Goal: Task Accomplishment & Management: Use online tool/utility

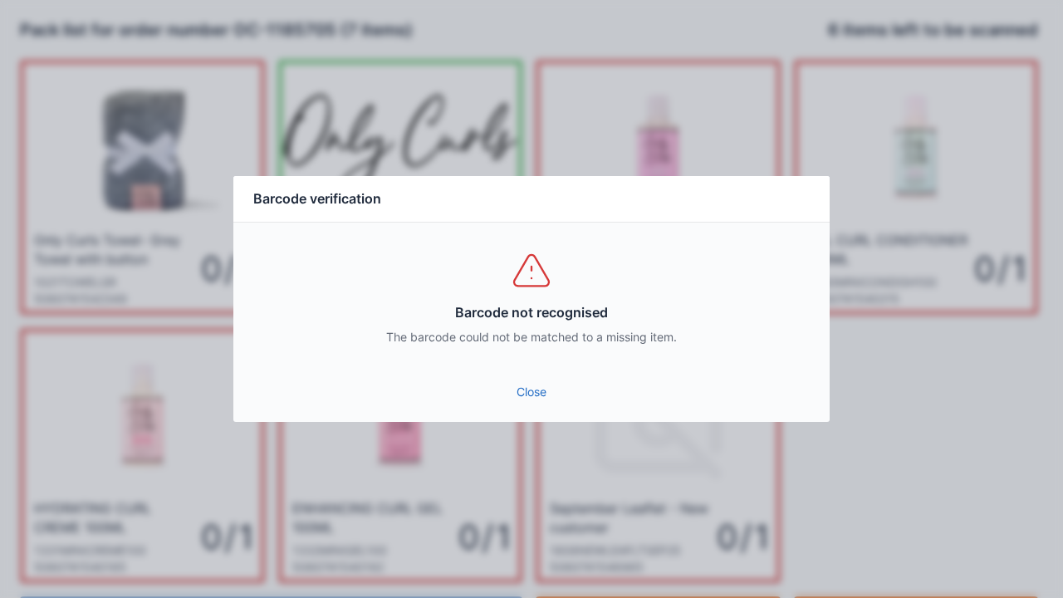
click at [549, 377] on link "Close" at bounding box center [531, 392] width 569 height 30
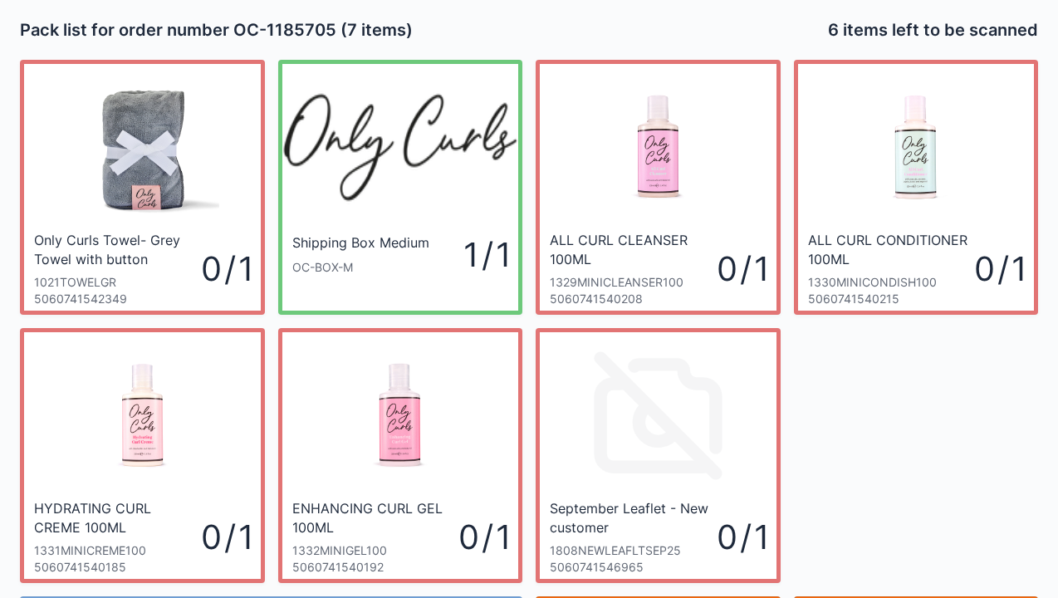
scroll to position [96, 0]
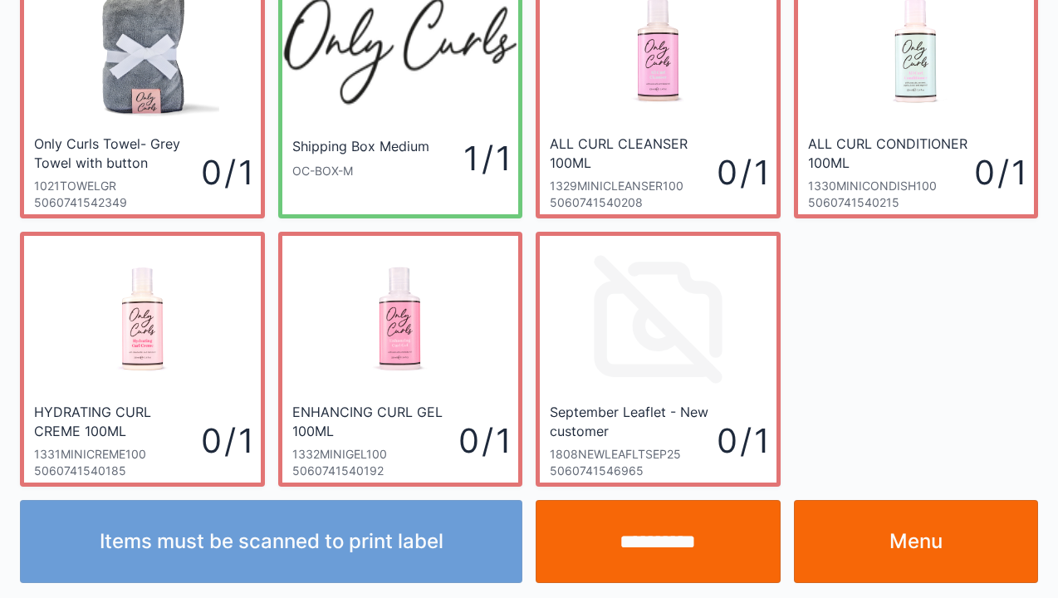
click at [945, 526] on link "Menu" at bounding box center [916, 541] width 245 height 83
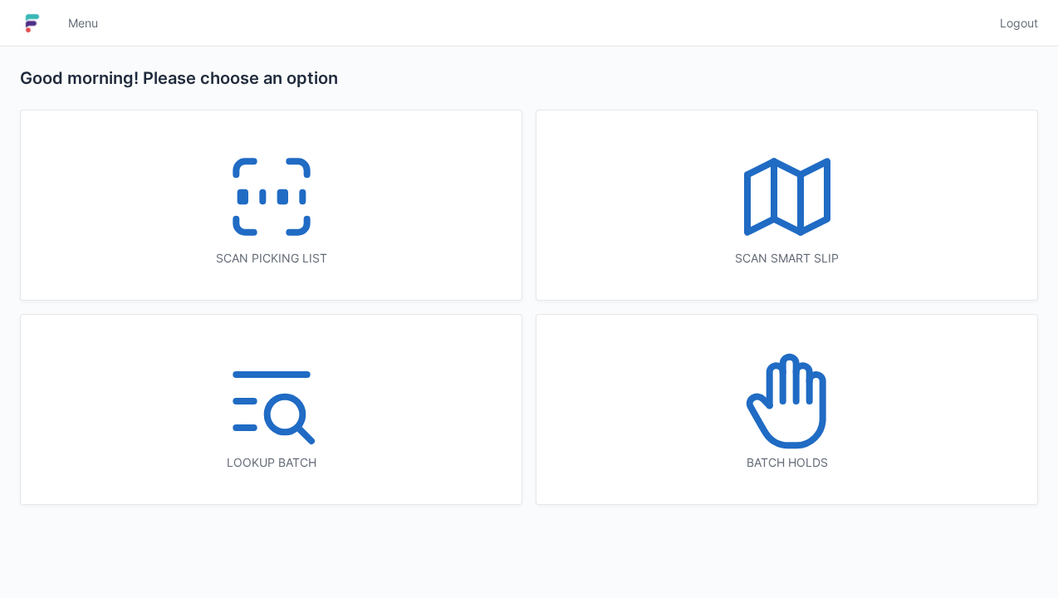
click at [242, 193] on rect at bounding box center [242, 197] width 4 height 9
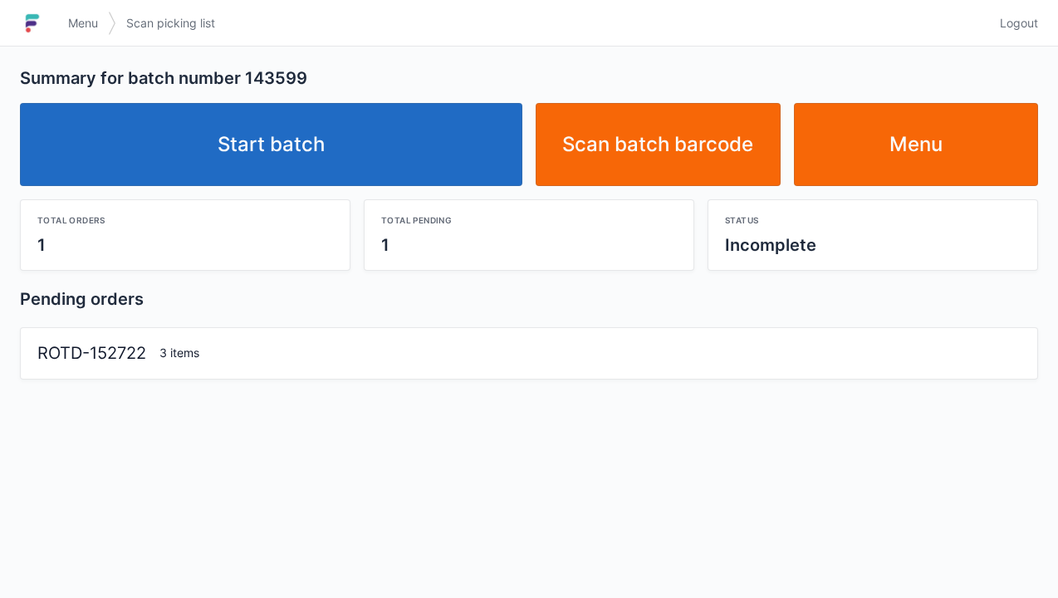
click at [267, 113] on link "Start batch" at bounding box center [271, 144] width 502 height 83
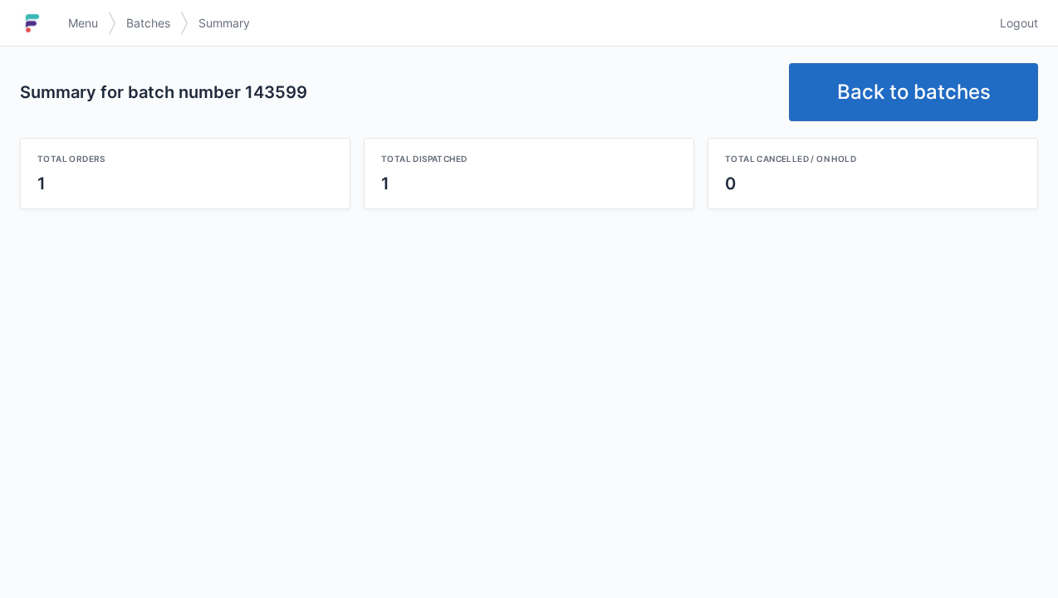
click at [912, 102] on link "Back to batches" at bounding box center [913, 92] width 249 height 58
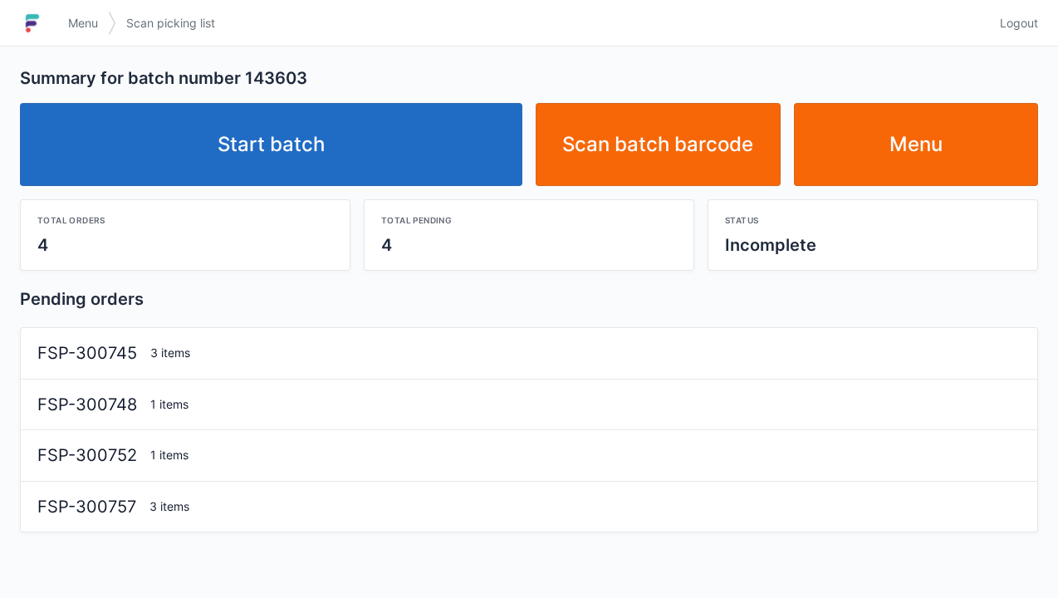
click at [279, 139] on link "Start batch" at bounding box center [271, 144] width 502 height 83
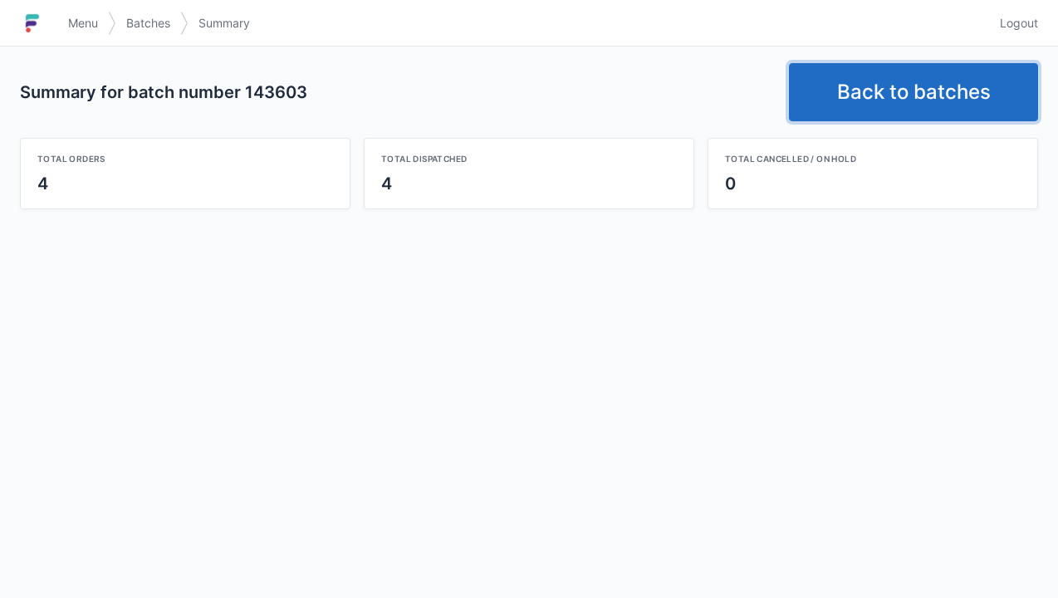
click at [901, 101] on link "Back to batches" at bounding box center [913, 92] width 249 height 58
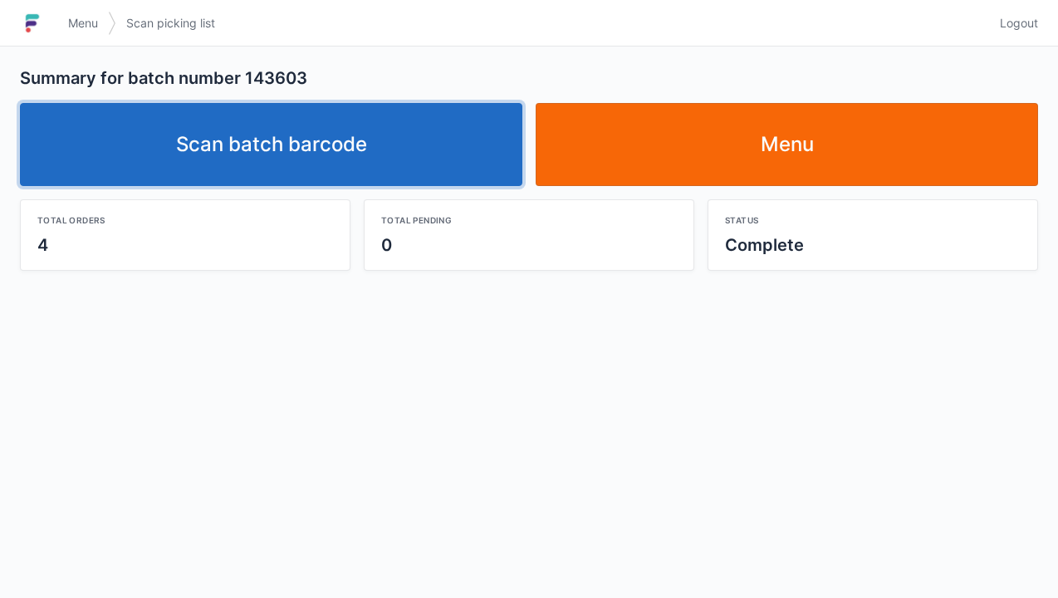
click at [337, 143] on link "Scan batch barcode" at bounding box center [271, 144] width 502 height 83
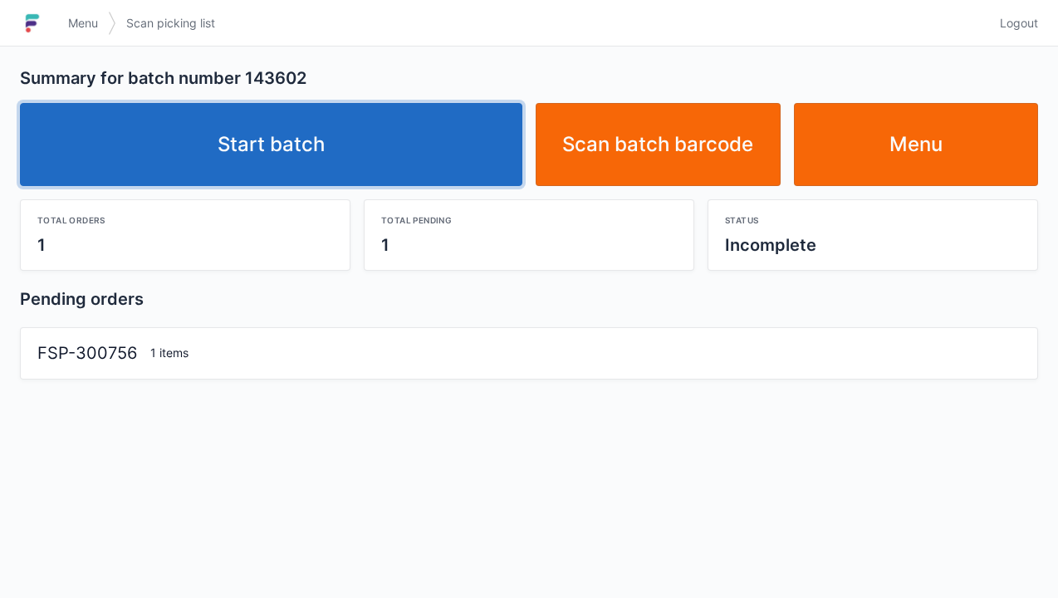
click at [266, 139] on link "Start batch" at bounding box center [271, 144] width 502 height 83
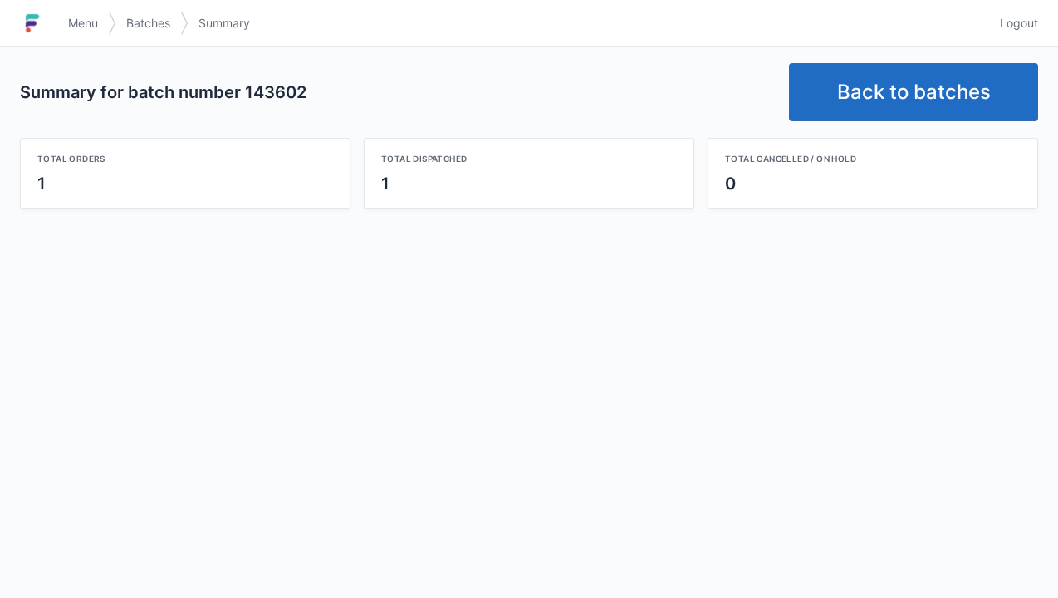
click at [888, 65] on link "Back to batches" at bounding box center [913, 92] width 249 height 58
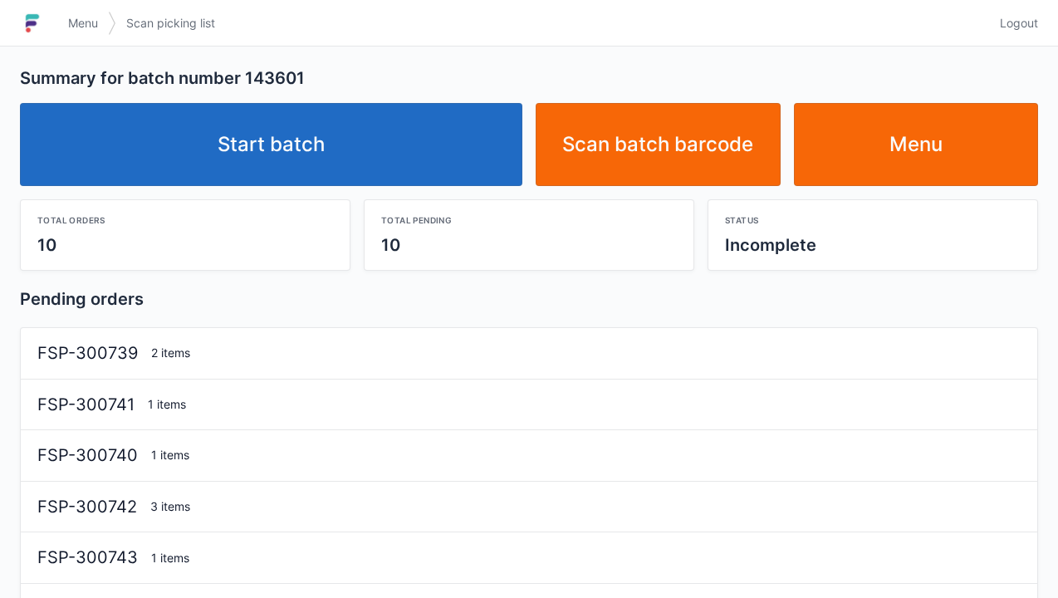
click at [328, 123] on link "Start batch" at bounding box center [271, 144] width 502 height 83
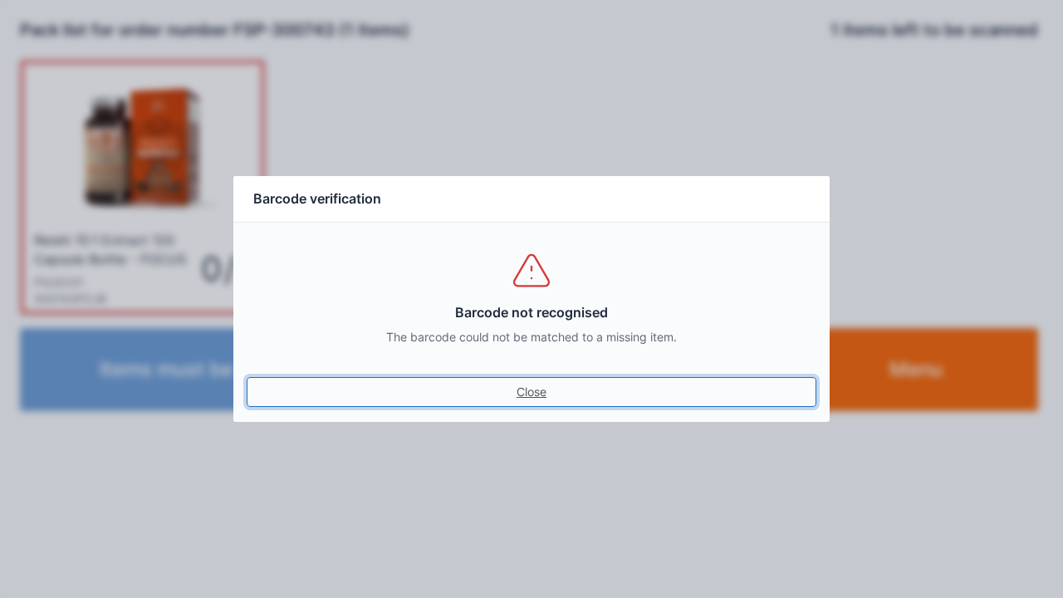
click at [556, 381] on link "Close" at bounding box center [531, 392] width 569 height 30
click at [560, 380] on link "Close" at bounding box center [531, 392] width 569 height 30
click at [550, 393] on link "Close" at bounding box center [531, 392] width 569 height 30
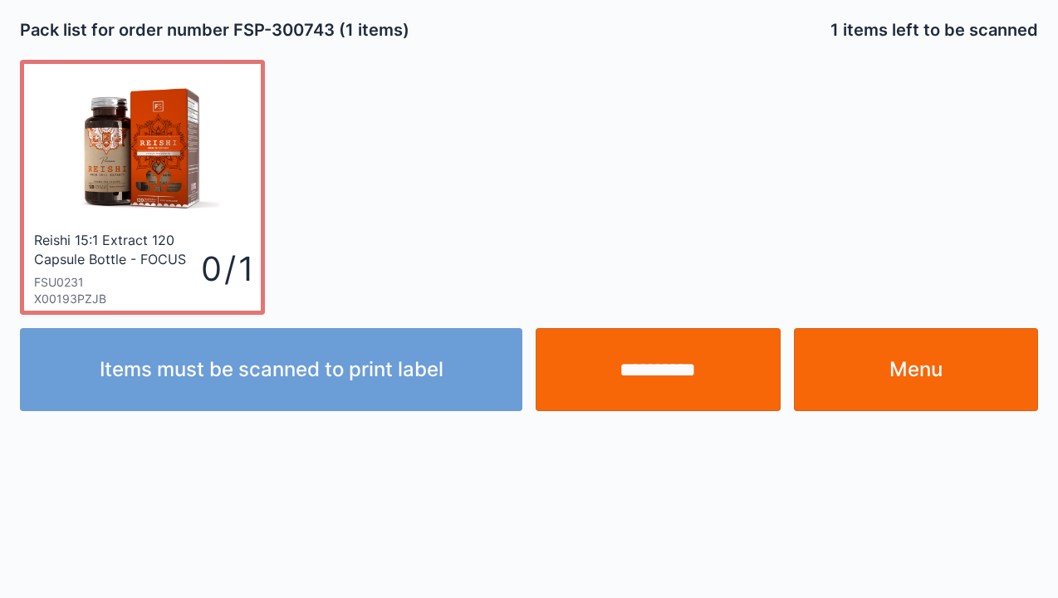
click at [671, 365] on input "**********" at bounding box center [657, 369] width 245 height 83
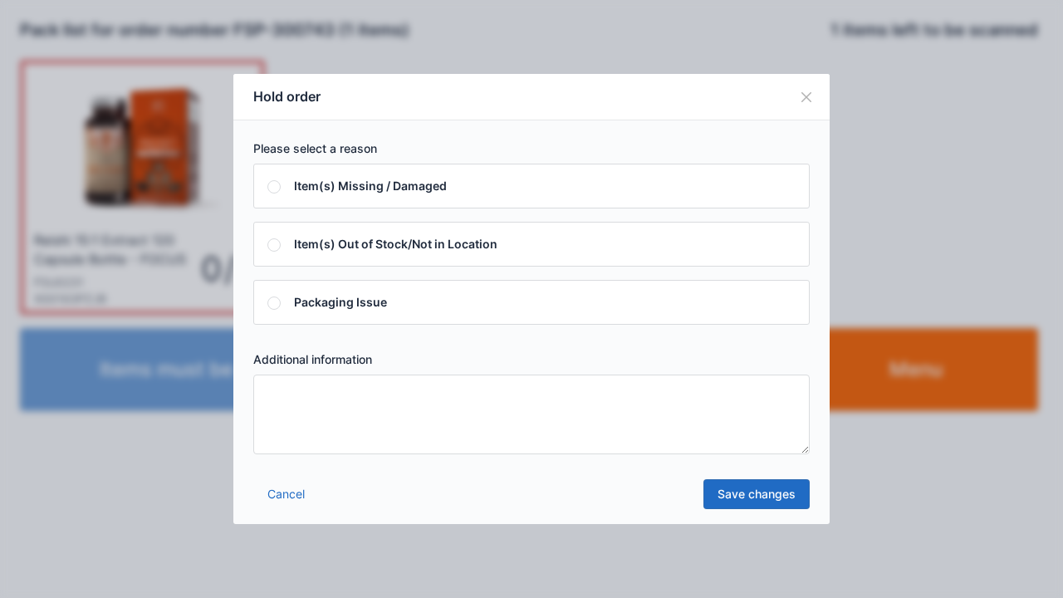
click at [641, 393] on textarea at bounding box center [531, 414] width 556 height 80
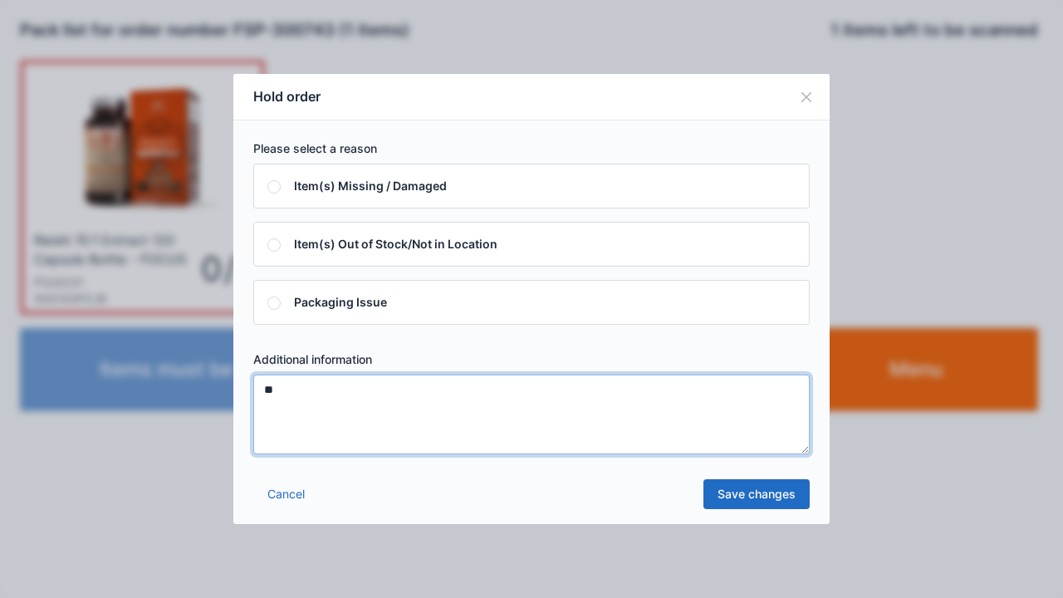
type textarea "**"
click at [746, 486] on link "Save changes" at bounding box center [756, 494] width 106 height 30
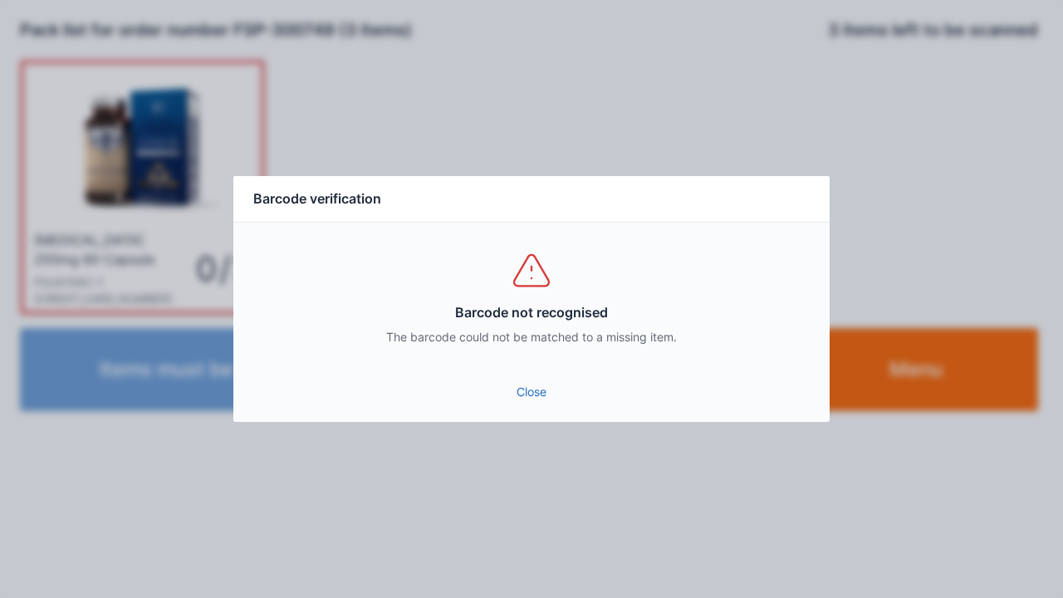
click at [541, 395] on link "Close" at bounding box center [531, 392] width 569 height 30
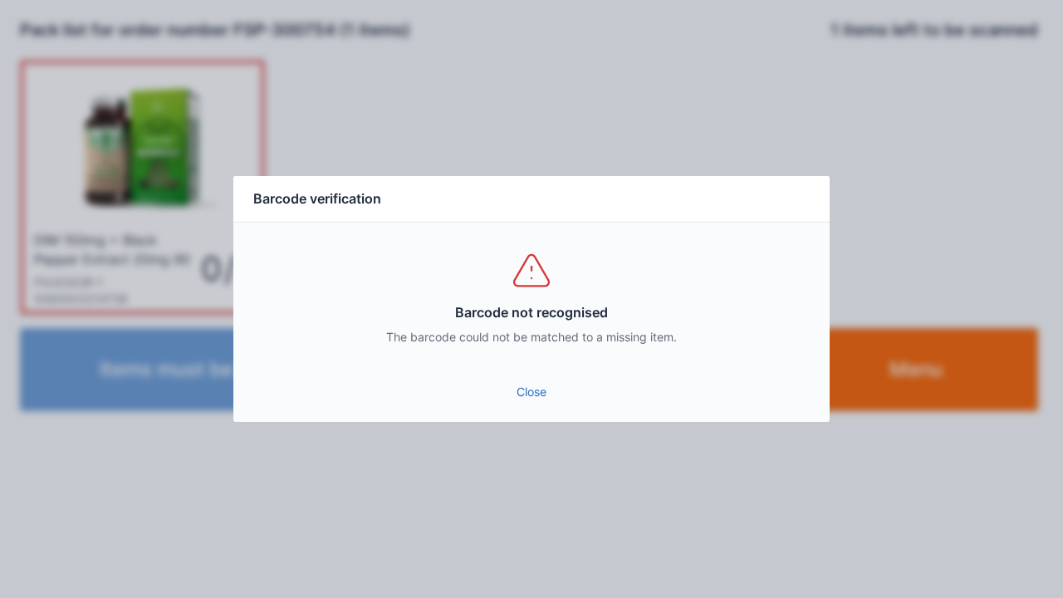
click at [525, 398] on link "Close" at bounding box center [531, 392] width 569 height 30
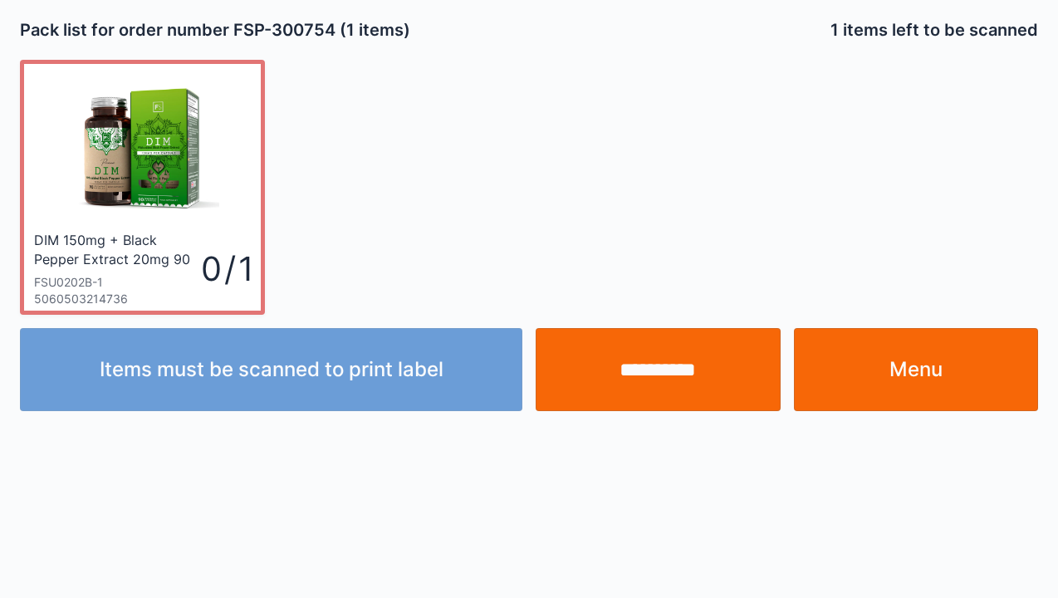
click at [681, 365] on input "**********" at bounding box center [657, 369] width 245 height 83
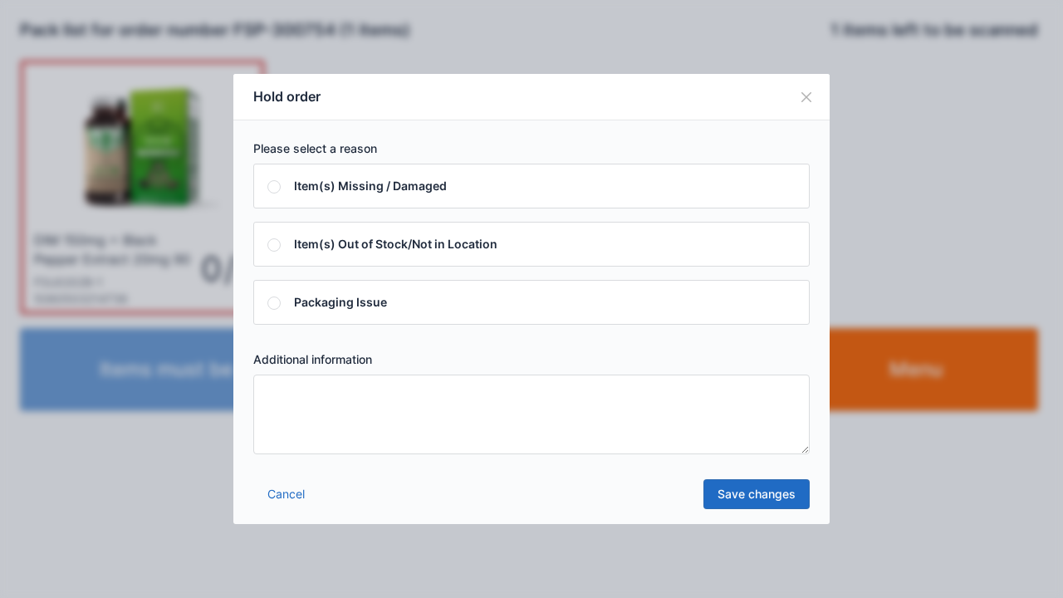
click at [589, 384] on textarea at bounding box center [531, 414] width 556 height 80
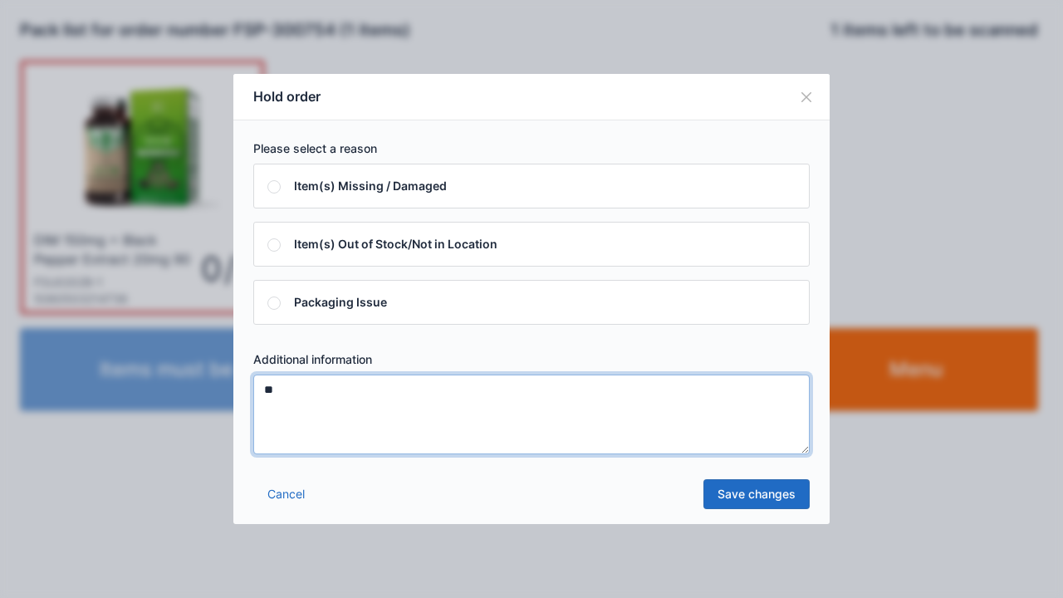
type textarea "*"
type textarea "**"
click at [764, 487] on link "Save changes" at bounding box center [756, 494] width 106 height 30
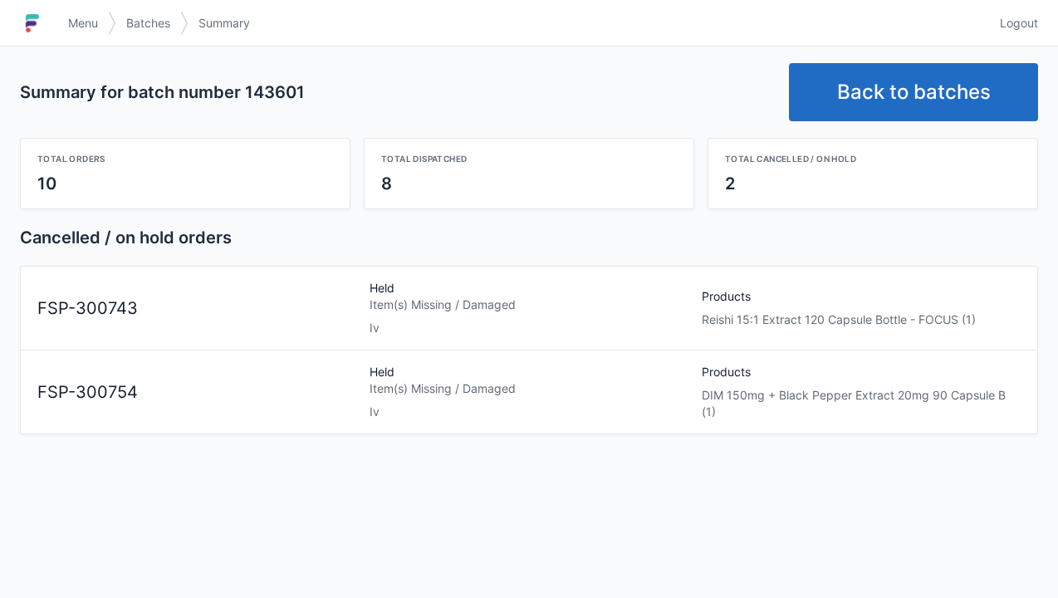
click at [90, 13] on link "Menu" at bounding box center [83, 23] width 50 height 30
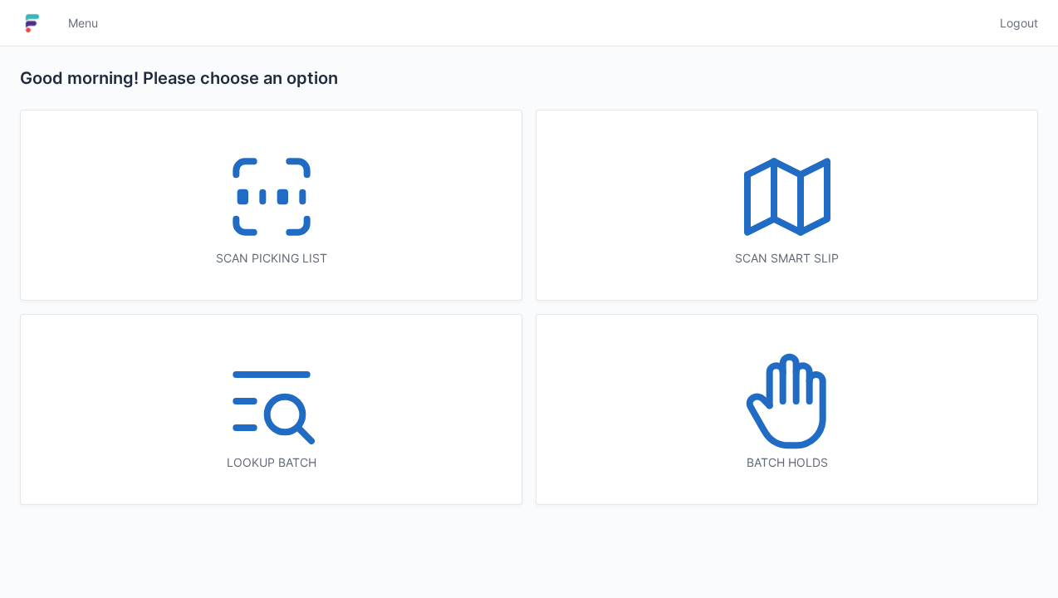
click at [792, 418] on icon at bounding box center [787, 401] width 106 height 106
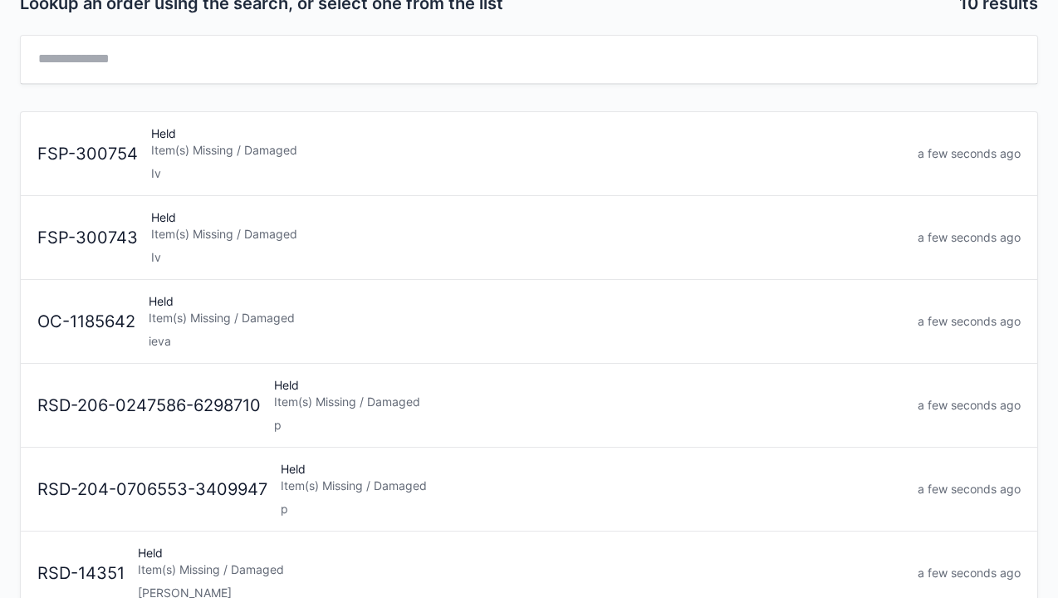
scroll to position [51, 0]
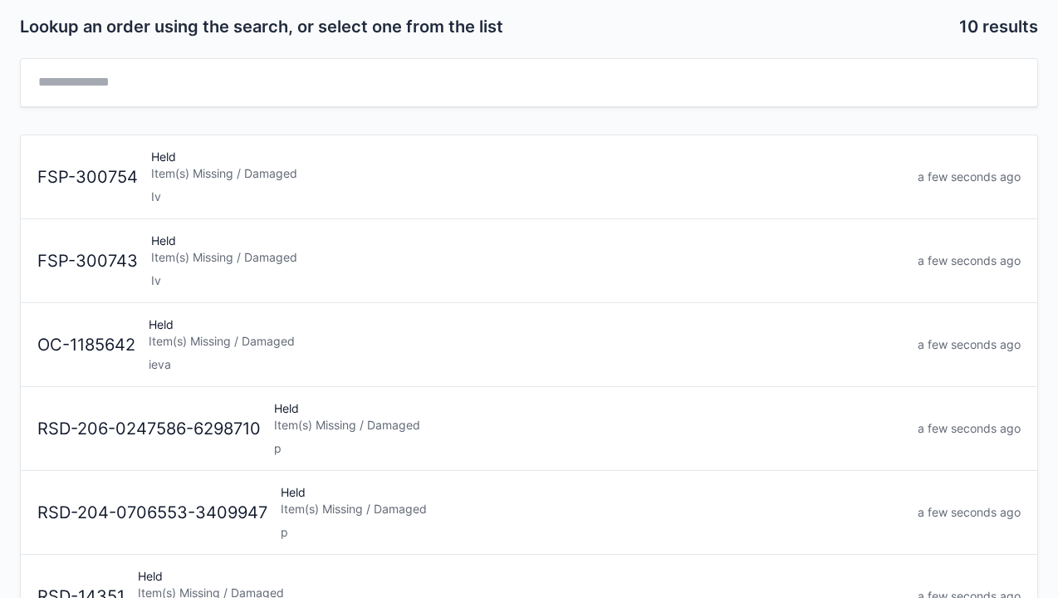
click at [276, 329] on div "Held Item(s) Missing / Damaged ieva" at bounding box center [526, 344] width 769 height 56
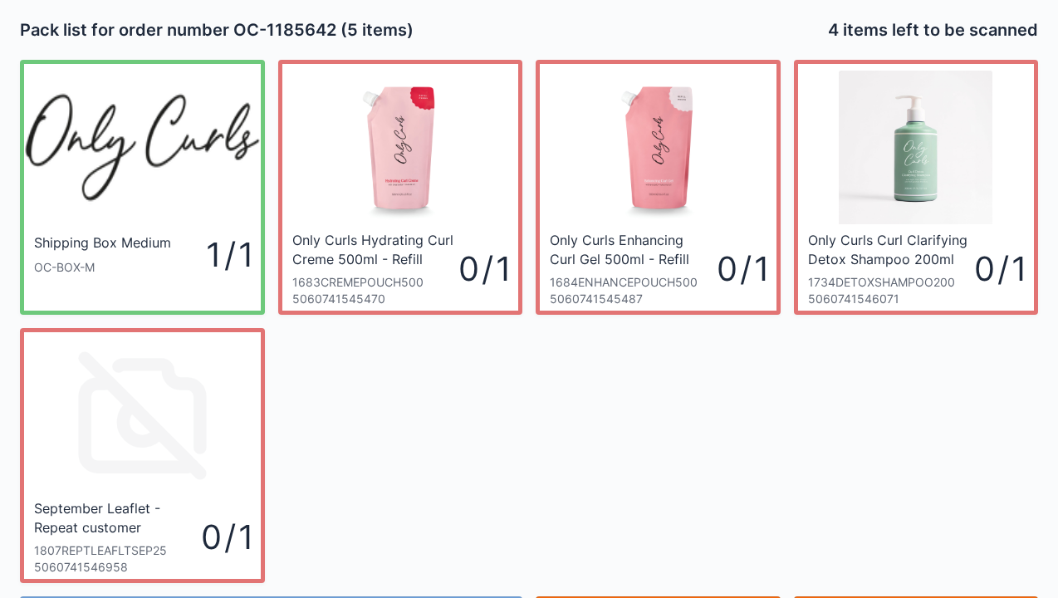
scroll to position [96, 0]
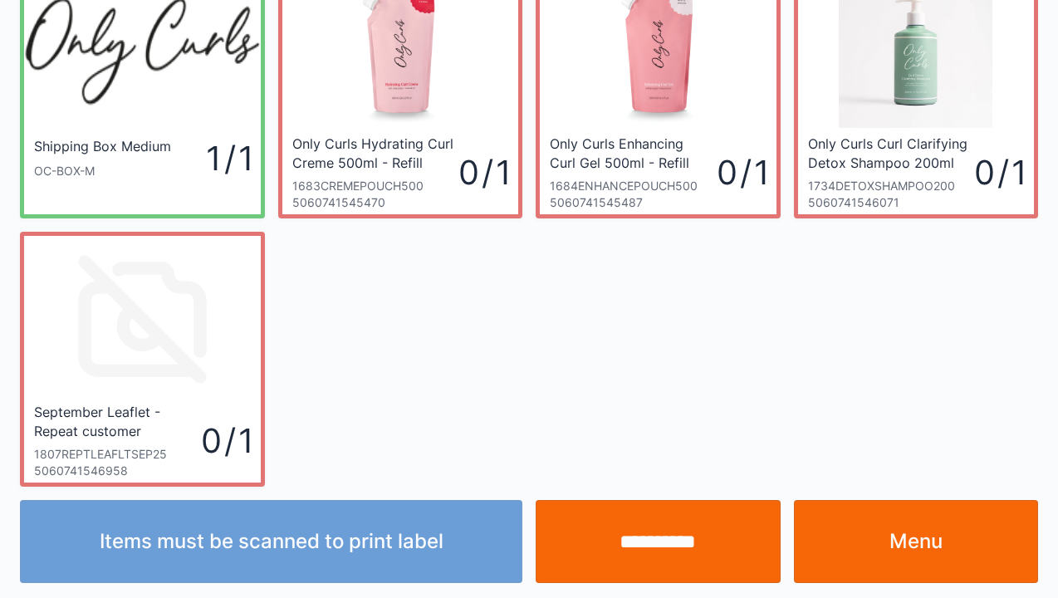
click at [913, 552] on link "Menu" at bounding box center [916, 541] width 245 height 83
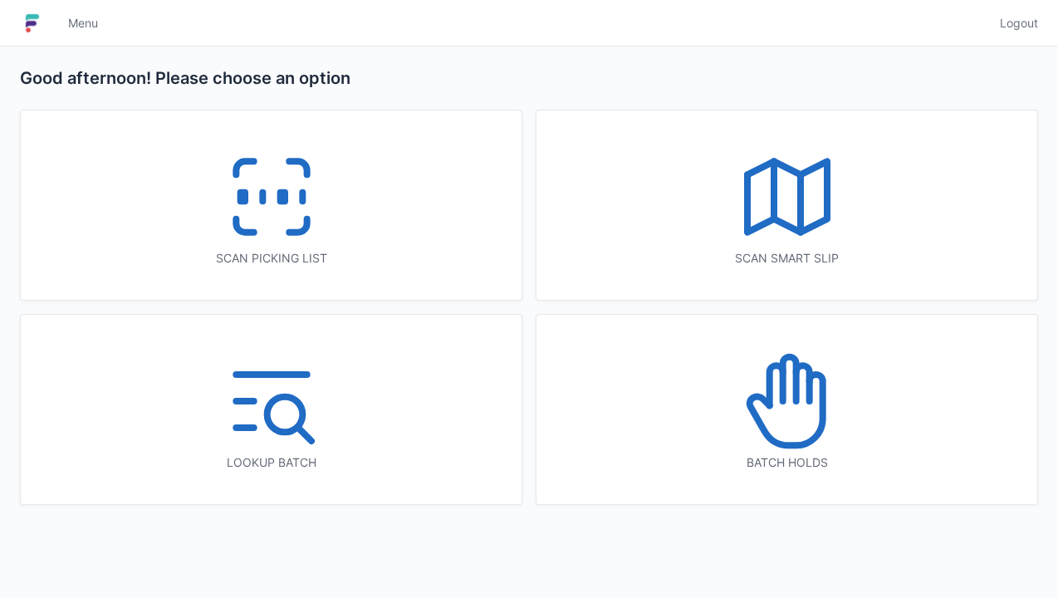
click at [793, 377] on icon at bounding box center [788, 379] width 13 height 44
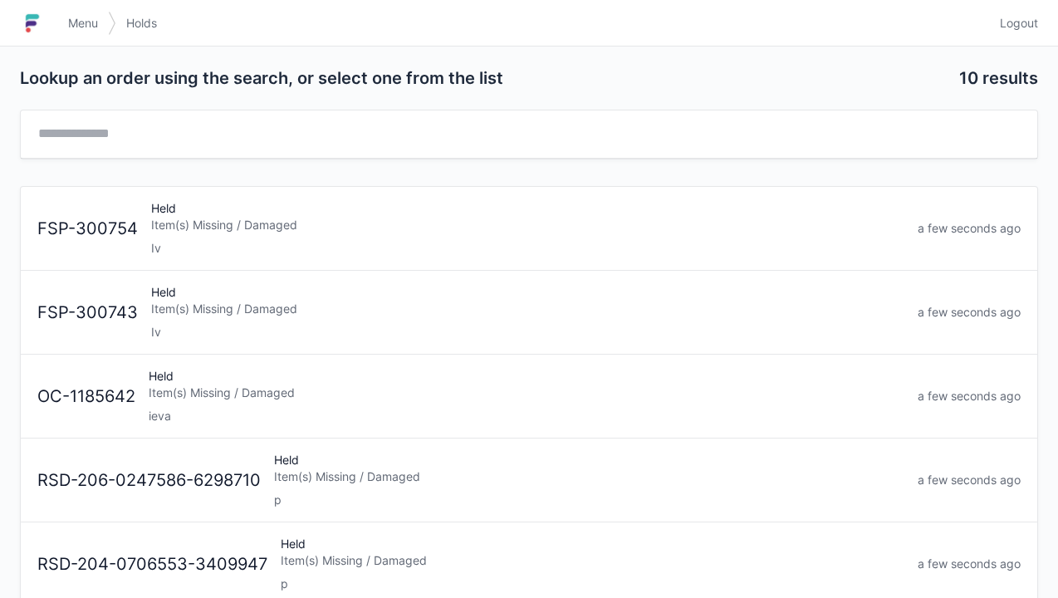
click at [255, 311] on div "Item(s) Missing / Damaged" at bounding box center [527, 309] width 753 height 17
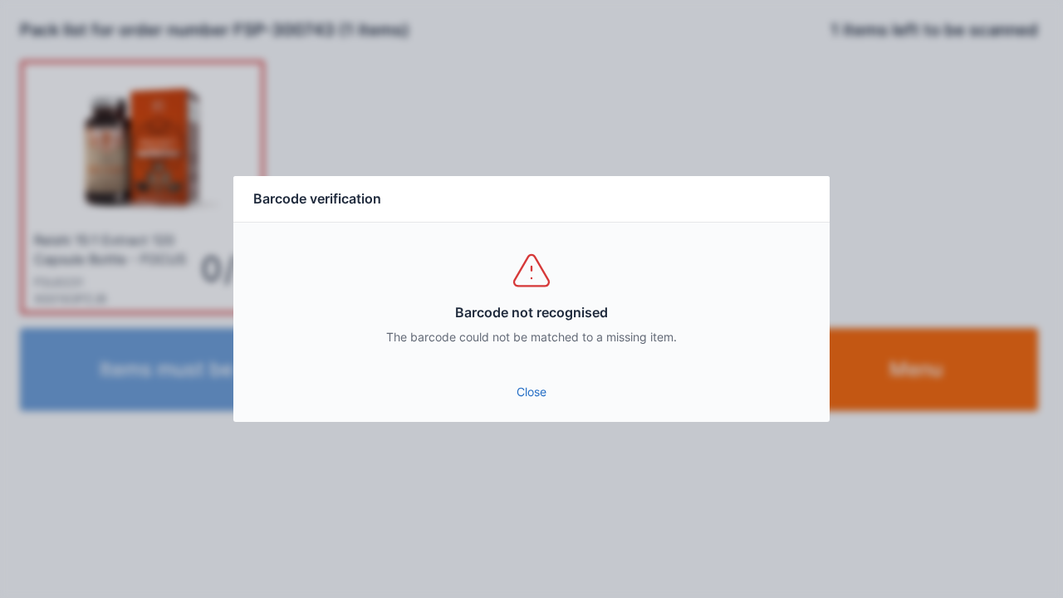
click at [550, 380] on link "Close" at bounding box center [531, 392] width 569 height 30
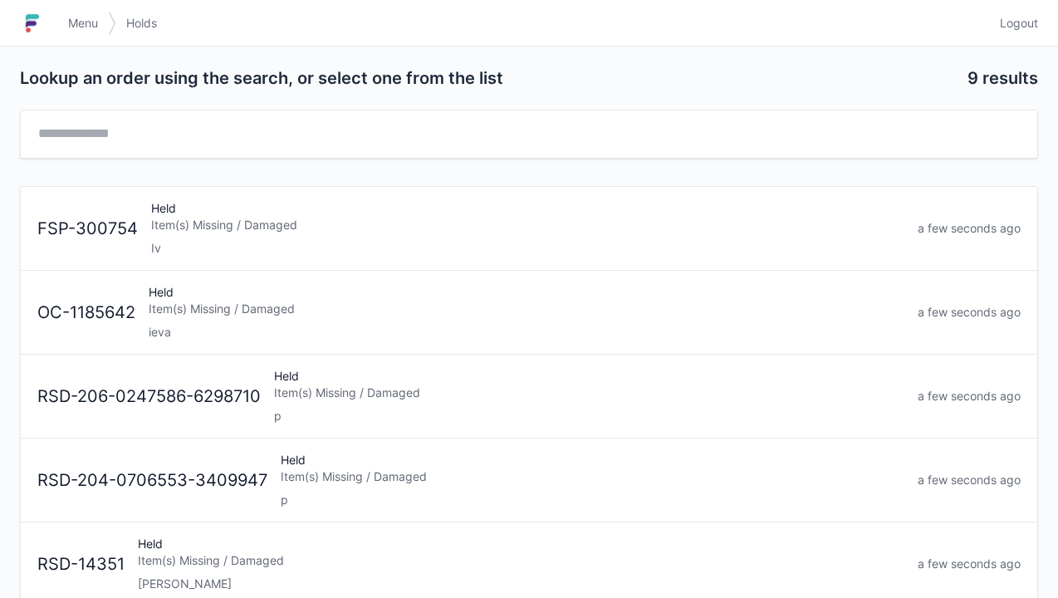
click at [226, 224] on div "Item(s) Missing / Damaged" at bounding box center [527, 225] width 753 height 17
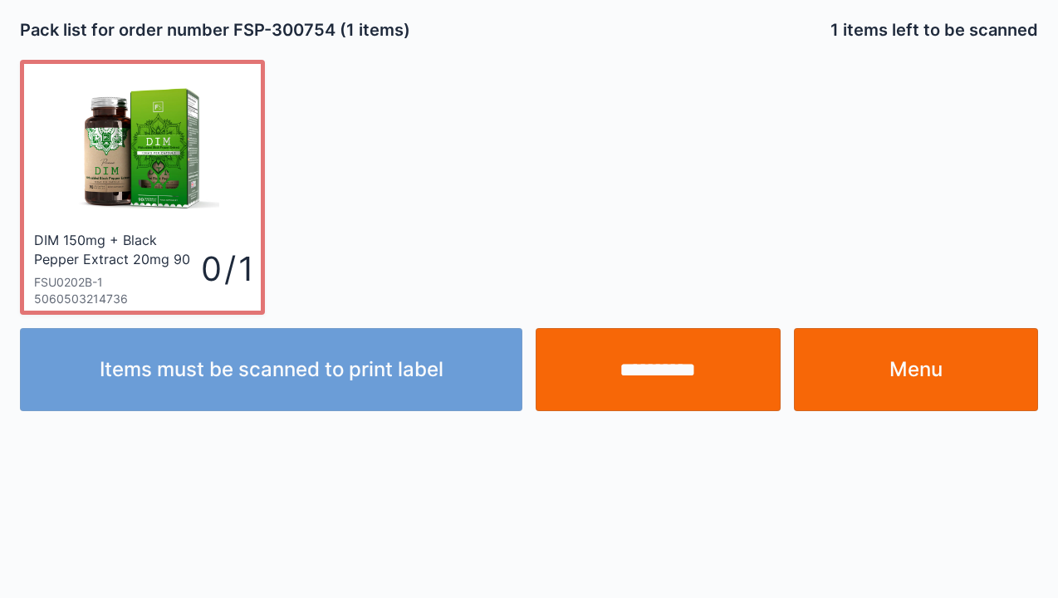
click at [943, 354] on link "Menu" at bounding box center [916, 369] width 245 height 83
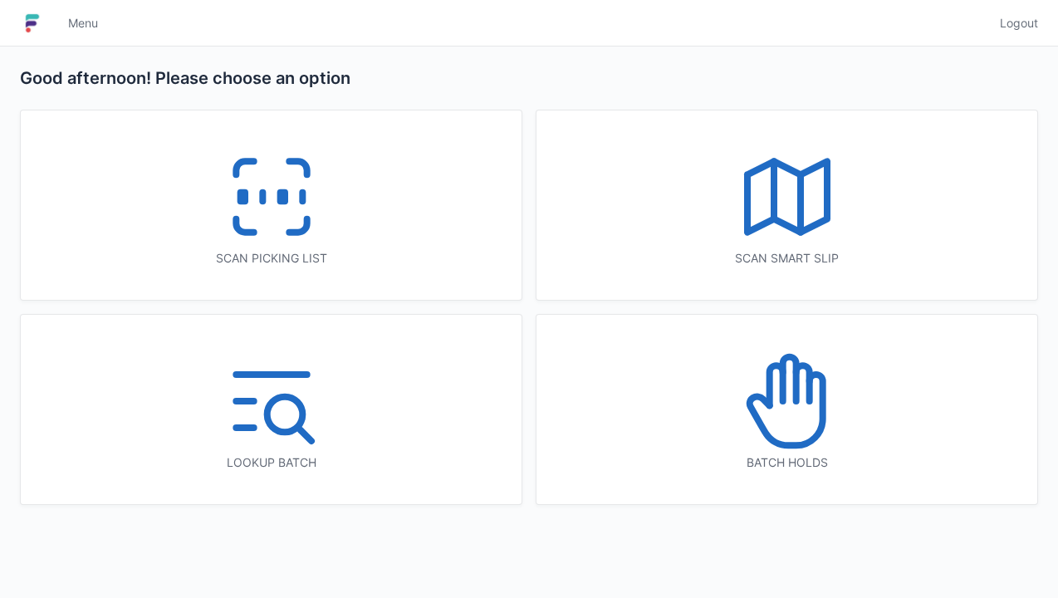
click at [246, 188] on icon at bounding box center [271, 197] width 106 height 106
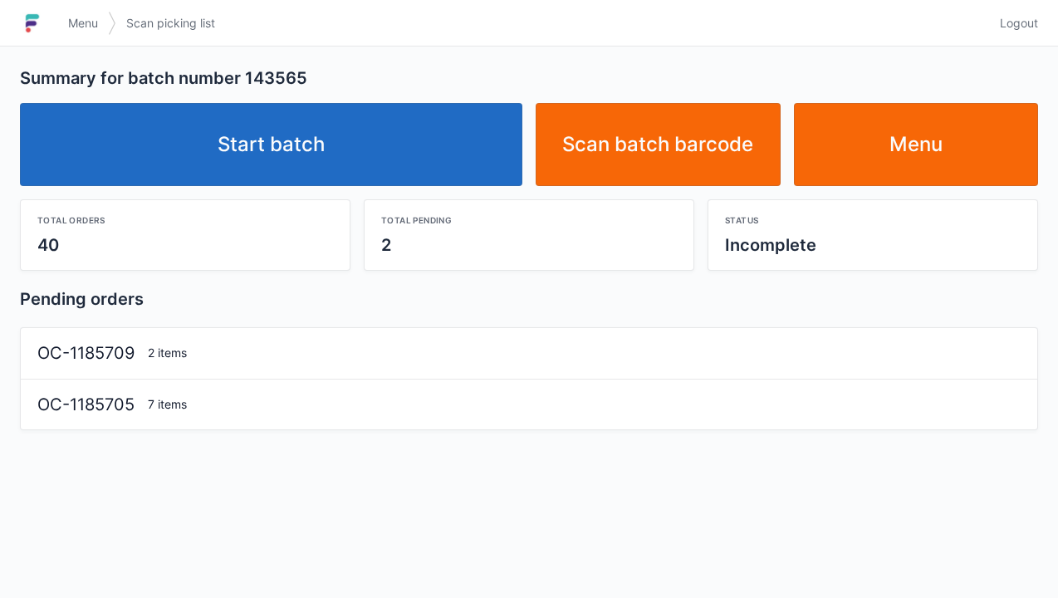
click at [329, 117] on link "Start batch" at bounding box center [271, 144] width 502 height 83
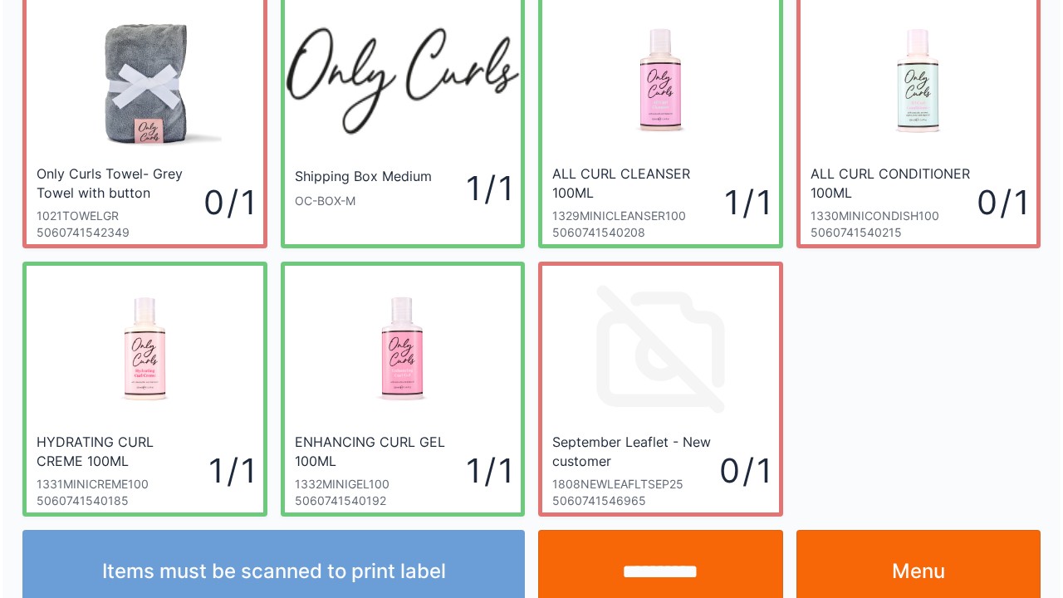
scroll to position [96, 0]
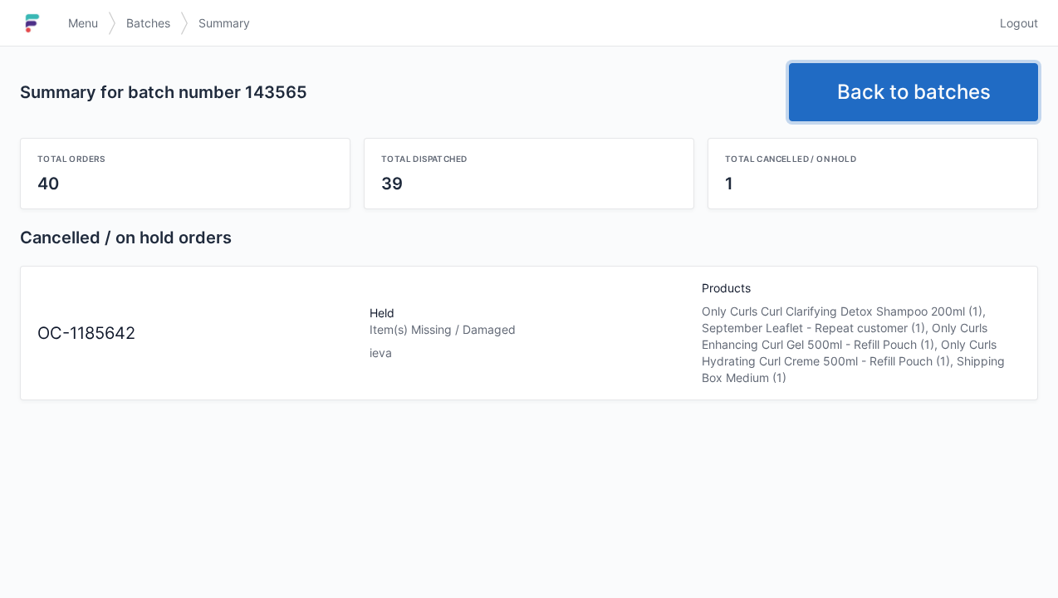
click at [931, 79] on link "Back to batches" at bounding box center [913, 92] width 249 height 58
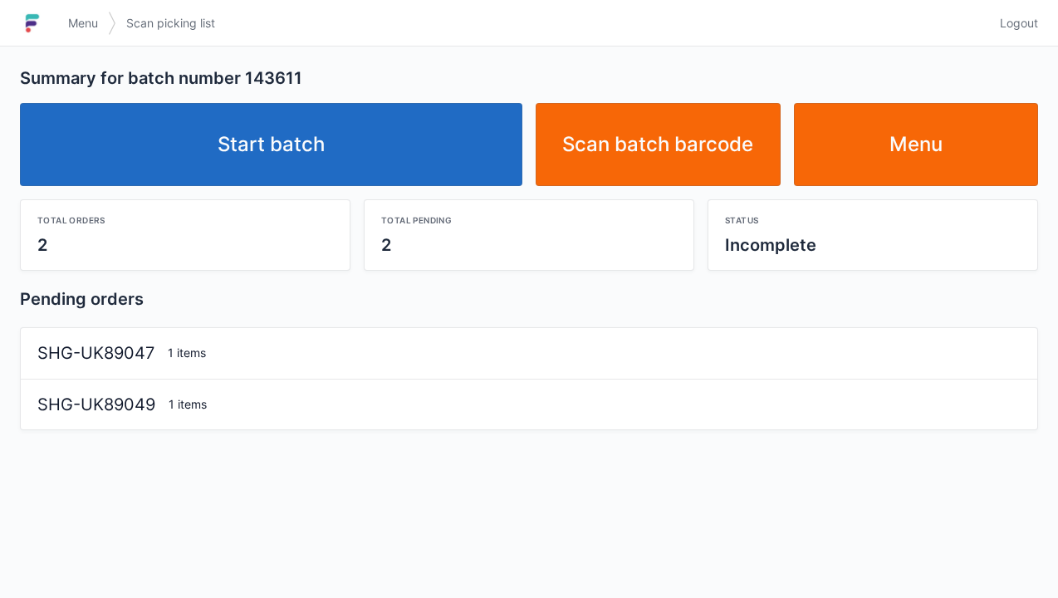
click at [949, 129] on link "Menu" at bounding box center [916, 144] width 245 height 83
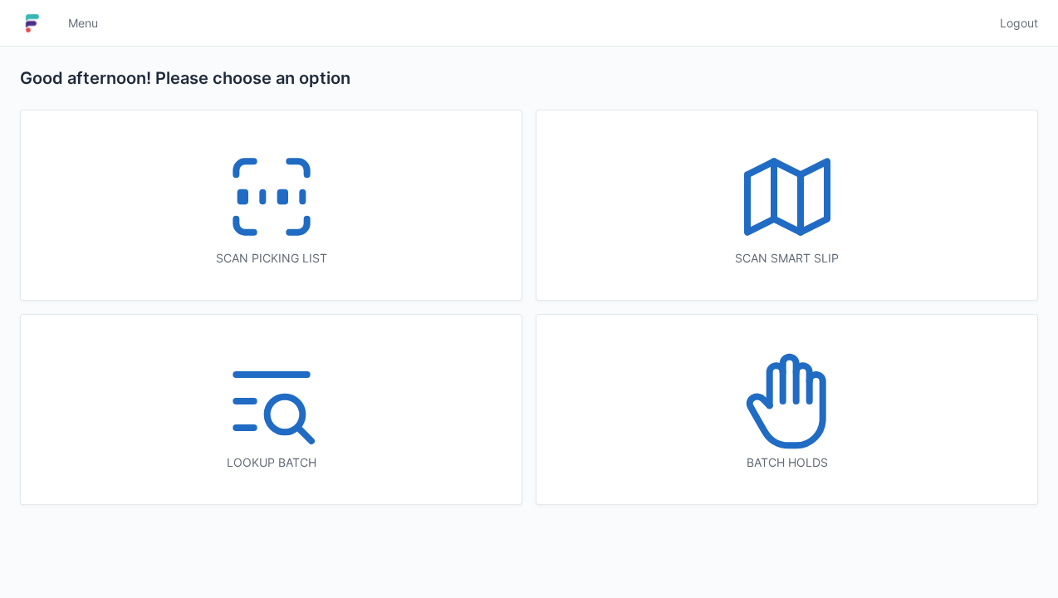
click at [789, 412] on icon at bounding box center [787, 401] width 106 height 106
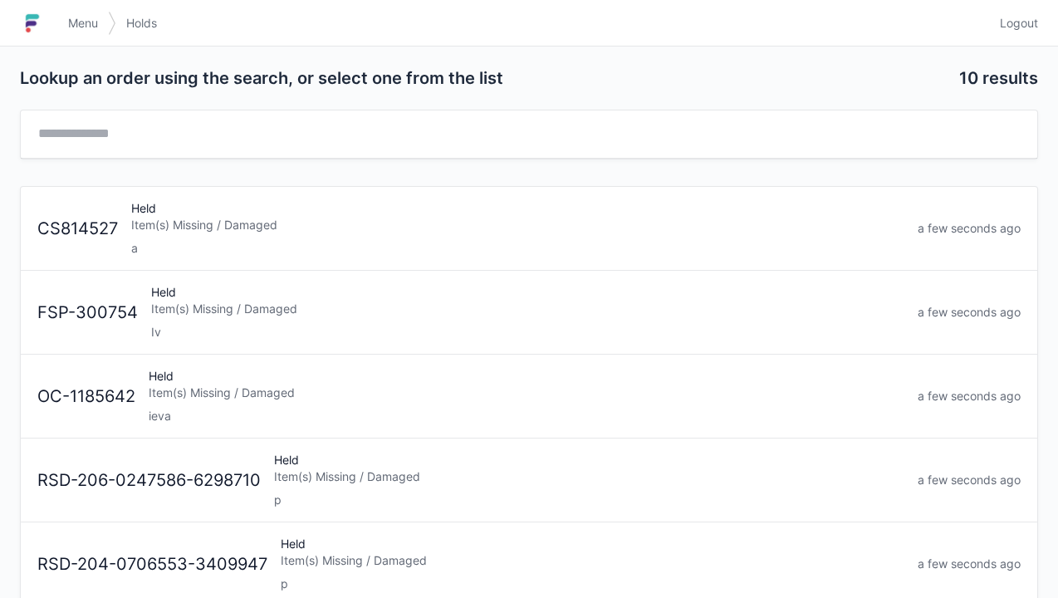
click at [233, 301] on div "Item(s) Missing / Damaged" at bounding box center [527, 309] width 753 height 17
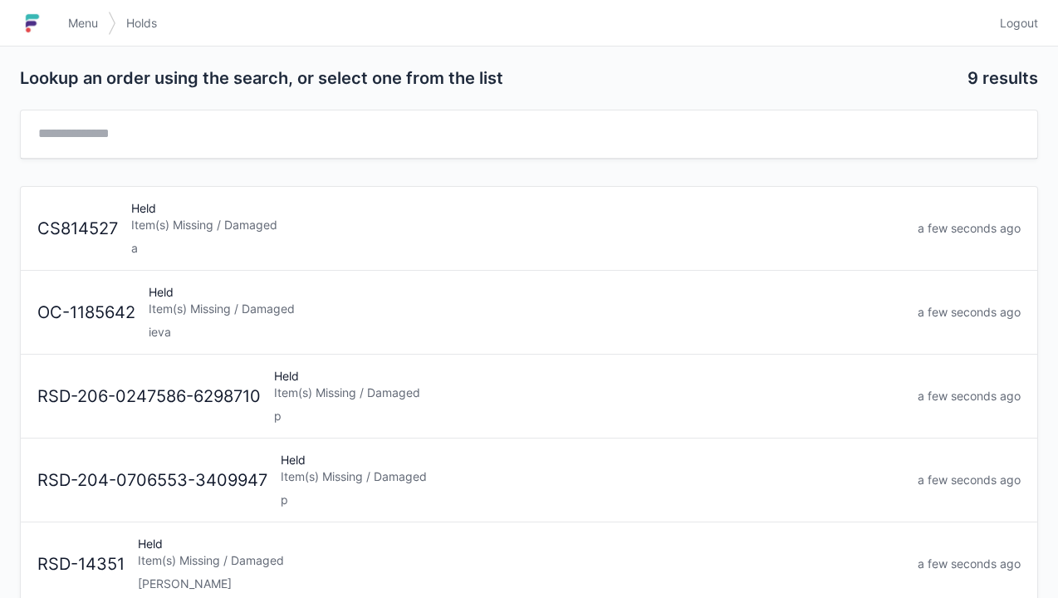
click at [243, 287] on div "Held Item(s) Missing / Damaged ieva" at bounding box center [526, 312] width 769 height 56
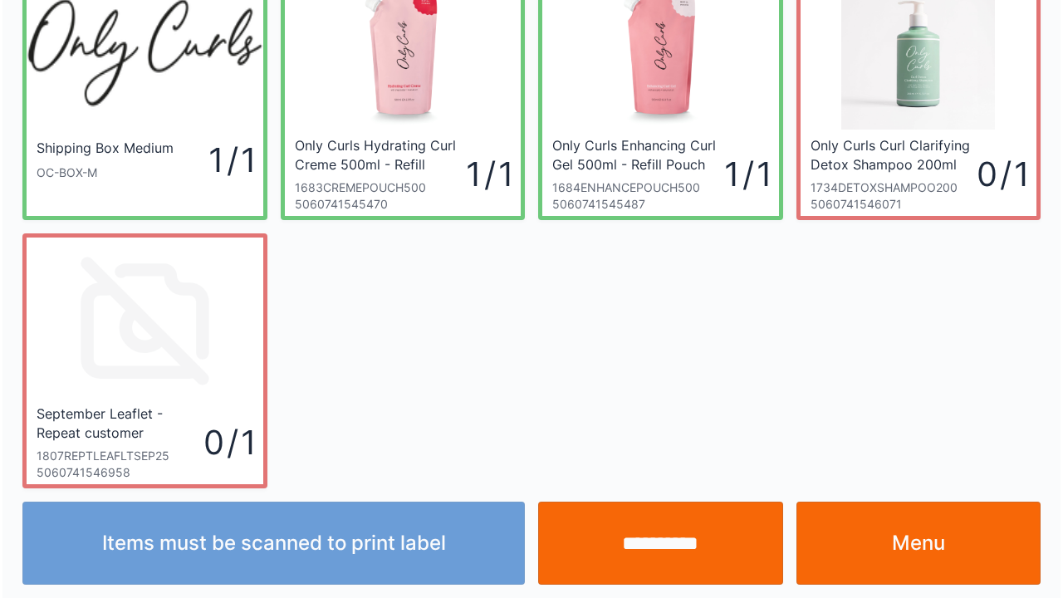
scroll to position [96, 0]
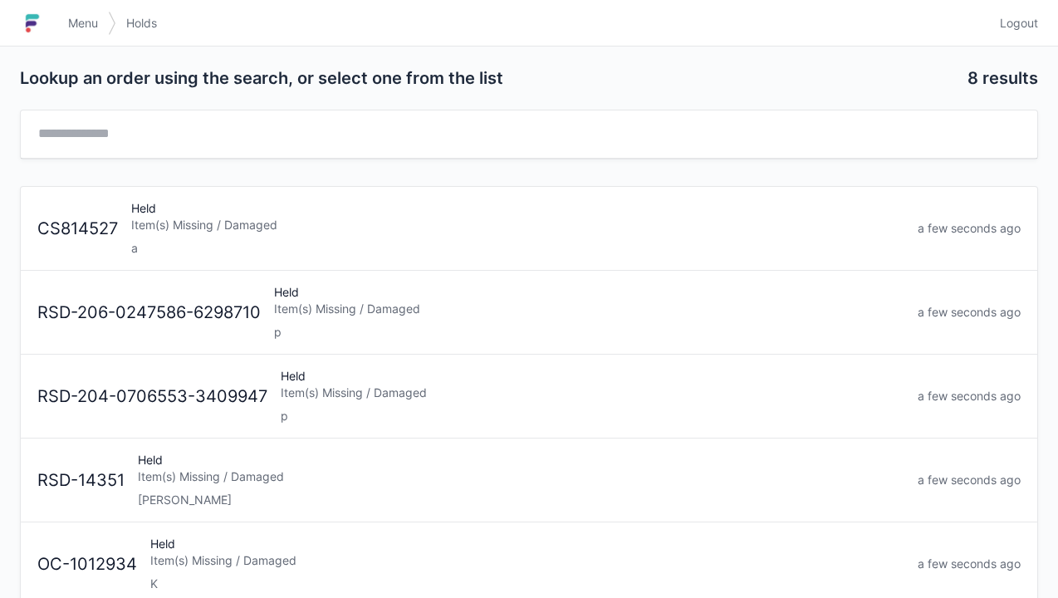
click at [57, 12] on h1 at bounding box center [39, 23] width 38 height 40
click at [89, 11] on link "Menu" at bounding box center [83, 23] width 50 height 30
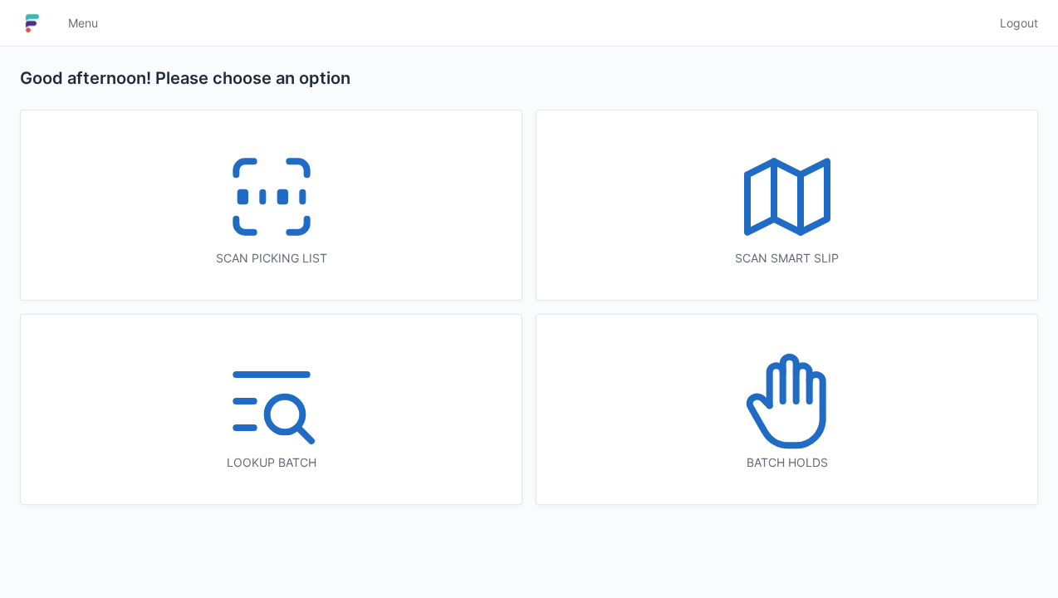
click at [259, 144] on icon at bounding box center [271, 197] width 106 height 106
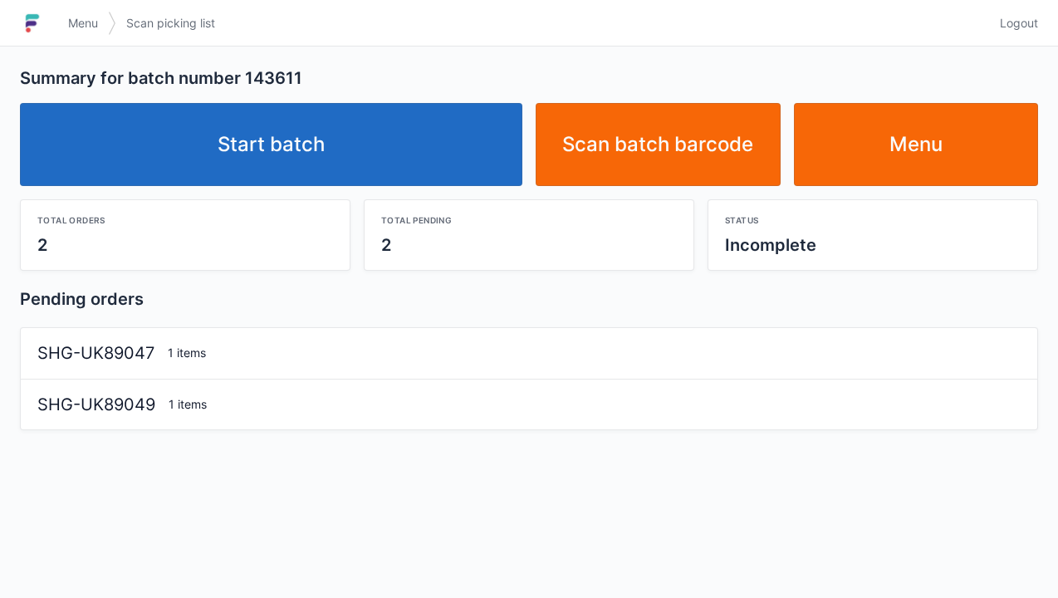
click at [354, 106] on link "Start batch" at bounding box center [271, 144] width 502 height 83
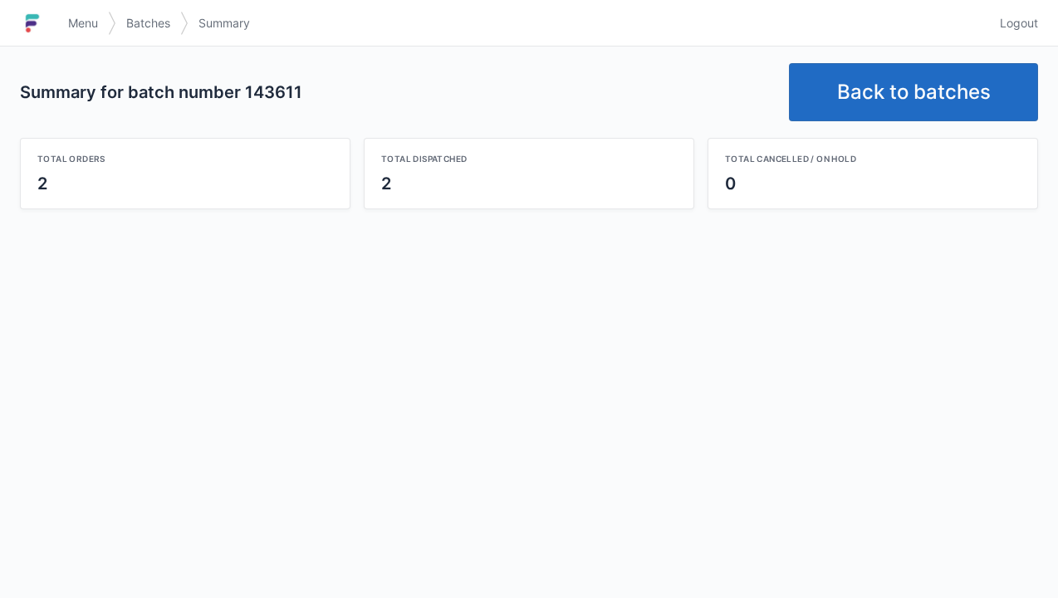
click at [897, 90] on link "Back to batches" at bounding box center [913, 92] width 249 height 58
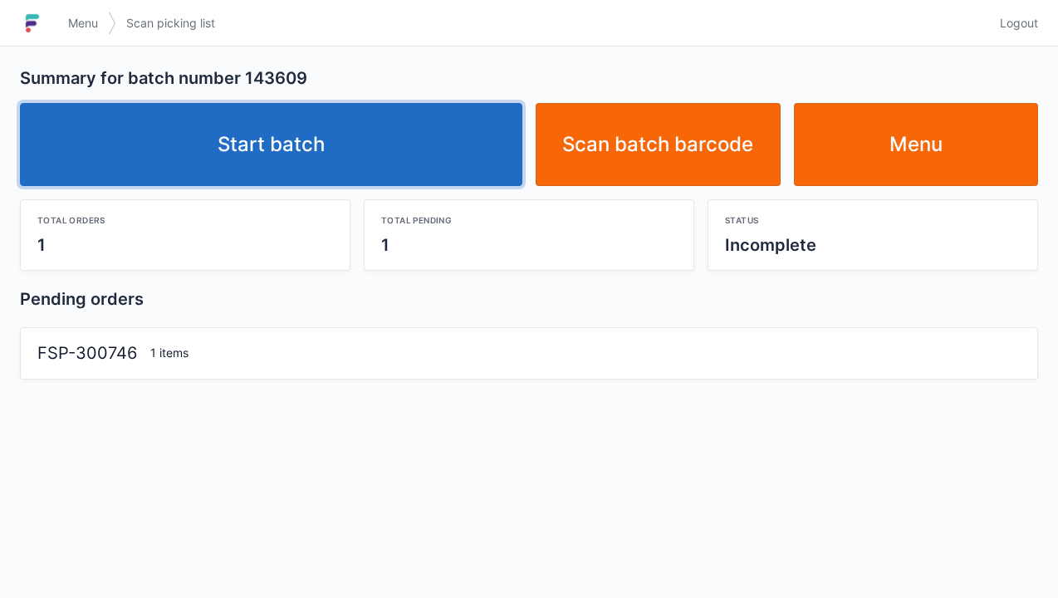
click at [371, 130] on link "Start batch" at bounding box center [271, 144] width 502 height 83
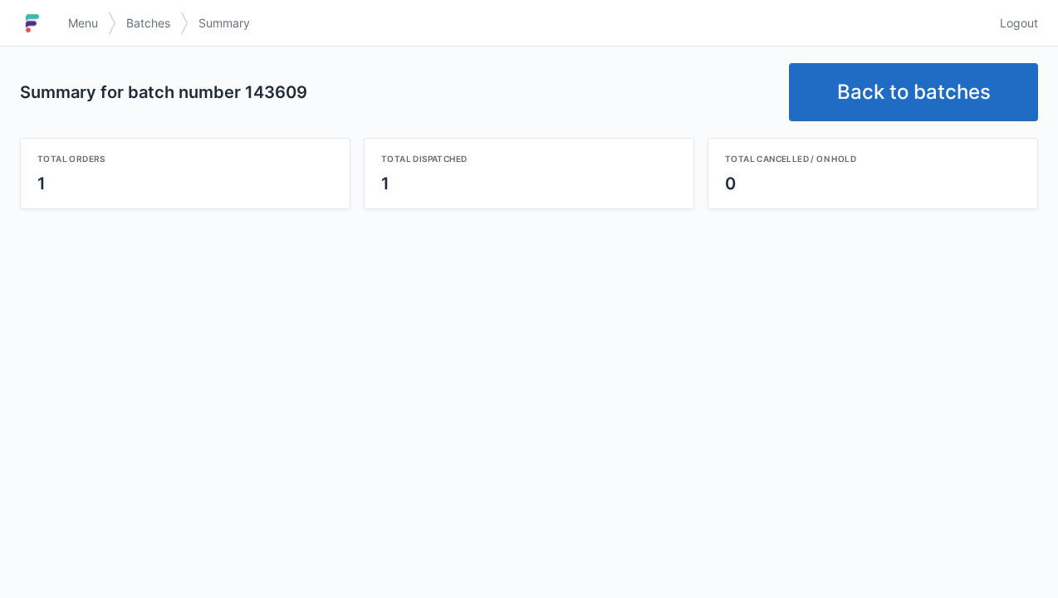
click at [949, 81] on link "Back to batches" at bounding box center [913, 92] width 249 height 58
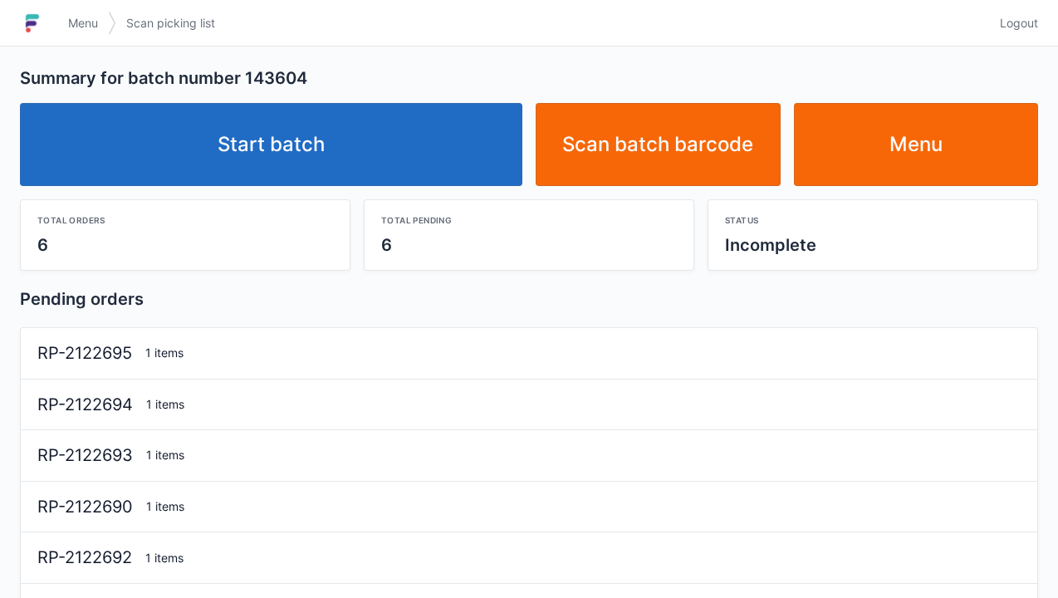
click at [276, 173] on link "Start batch" at bounding box center [271, 144] width 502 height 83
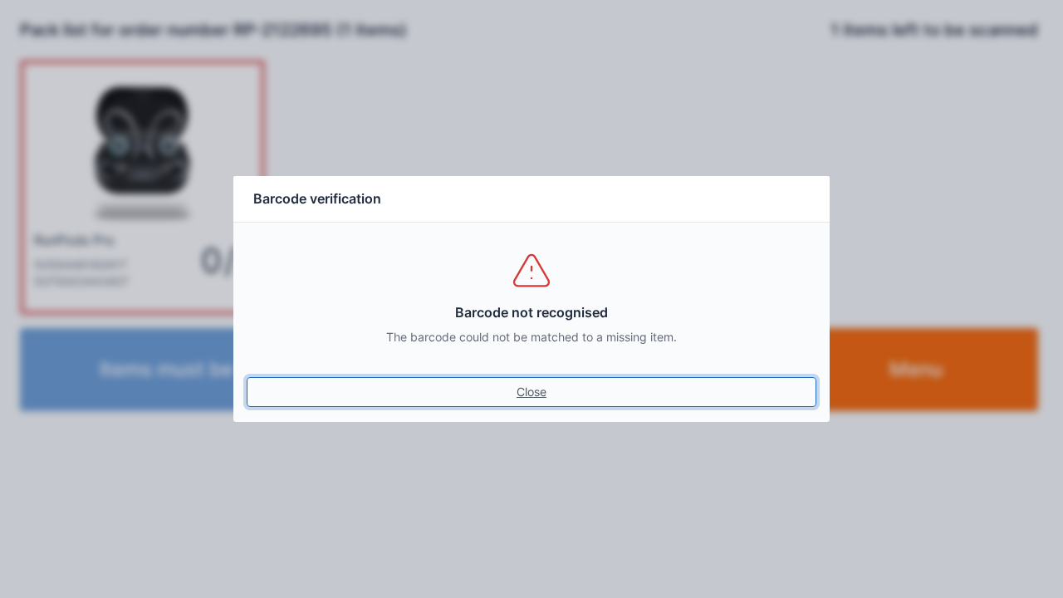
click at [533, 393] on link "Close" at bounding box center [531, 392] width 569 height 30
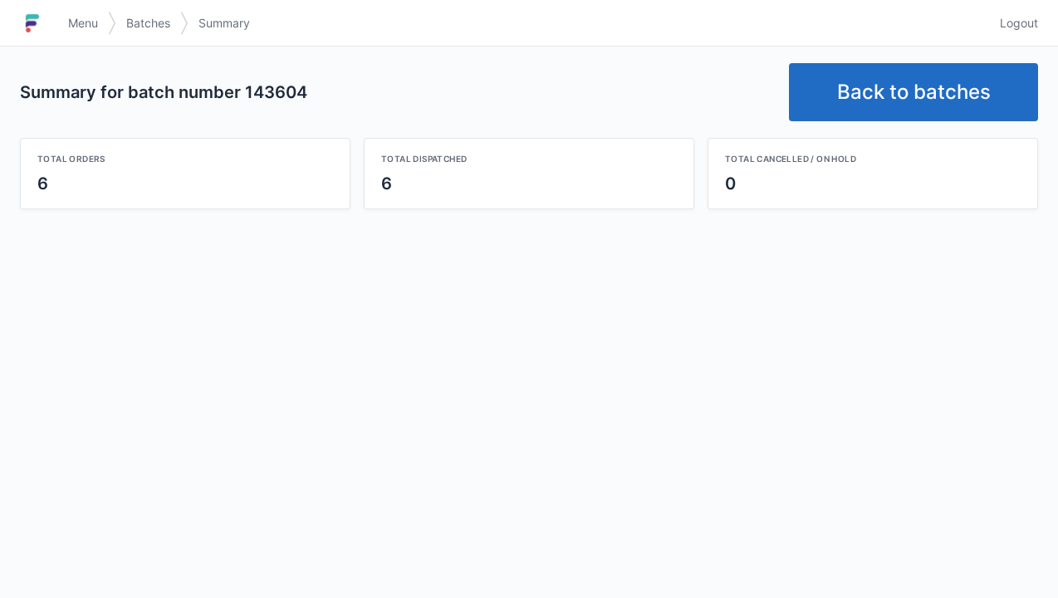
click at [913, 52] on div "Summary for batch number 143604 Back to batches Total orders 6 Total dispatched…" at bounding box center [529, 135] width 1058 height 179
click at [941, 85] on link "Back to batches" at bounding box center [913, 92] width 249 height 58
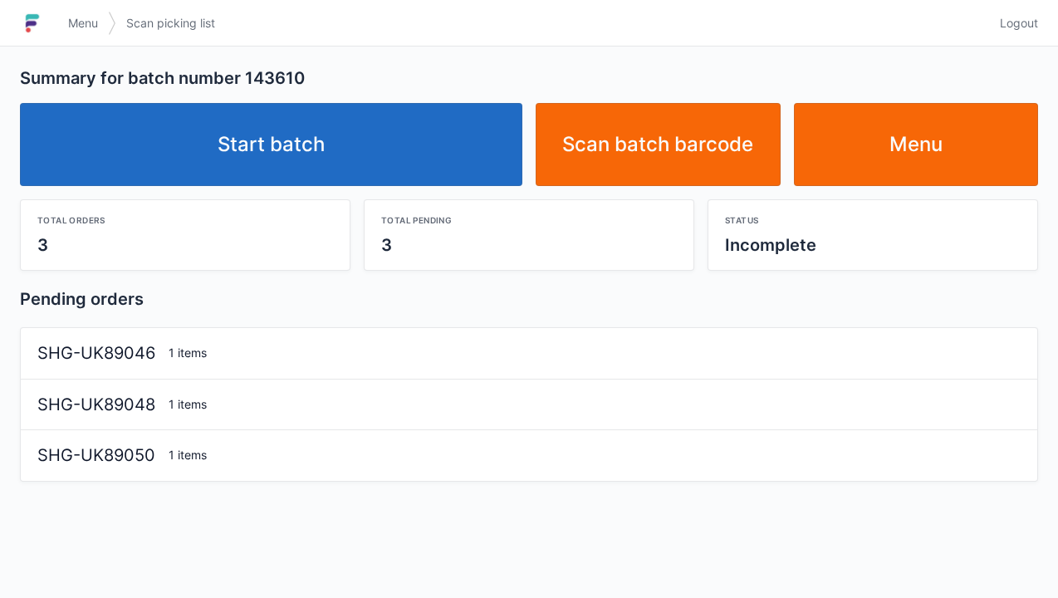
click at [357, 113] on link "Start batch" at bounding box center [271, 144] width 502 height 83
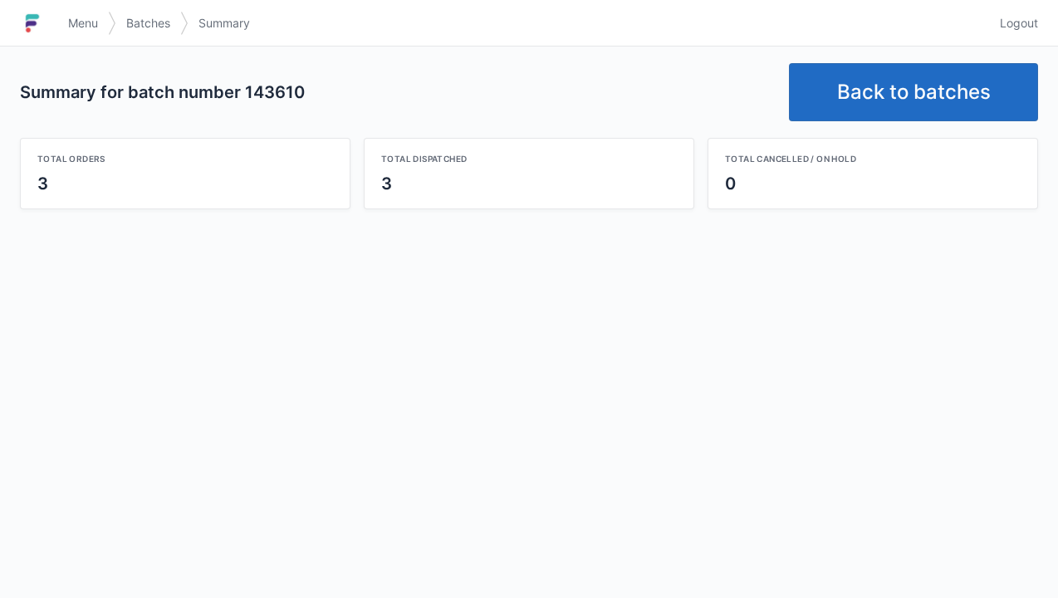
click at [833, 86] on link "Back to batches" at bounding box center [913, 92] width 249 height 58
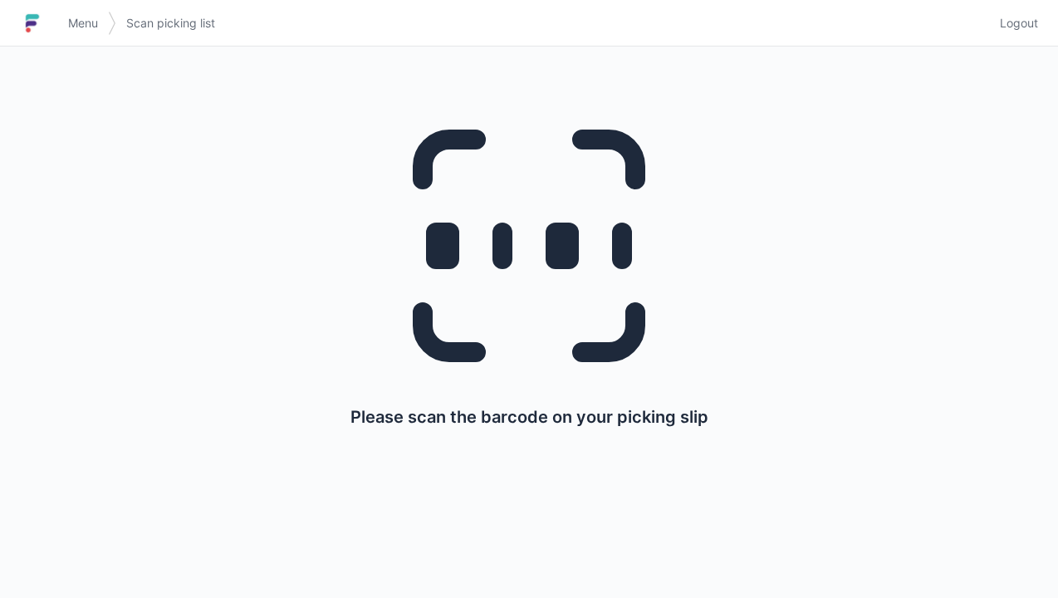
click at [918, 83] on div "Please scan the barcode on your picking slip" at bounding box center [529, 260] width 978 height 428
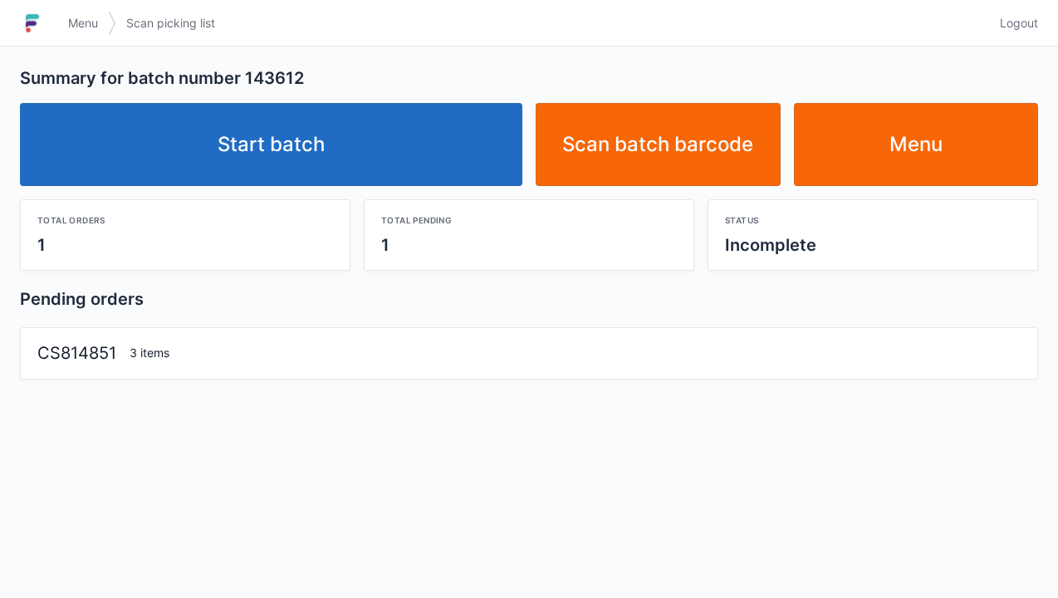
click at [271, 144] on link "Start batch" at bounding box center [271, 144] width 502 height 83
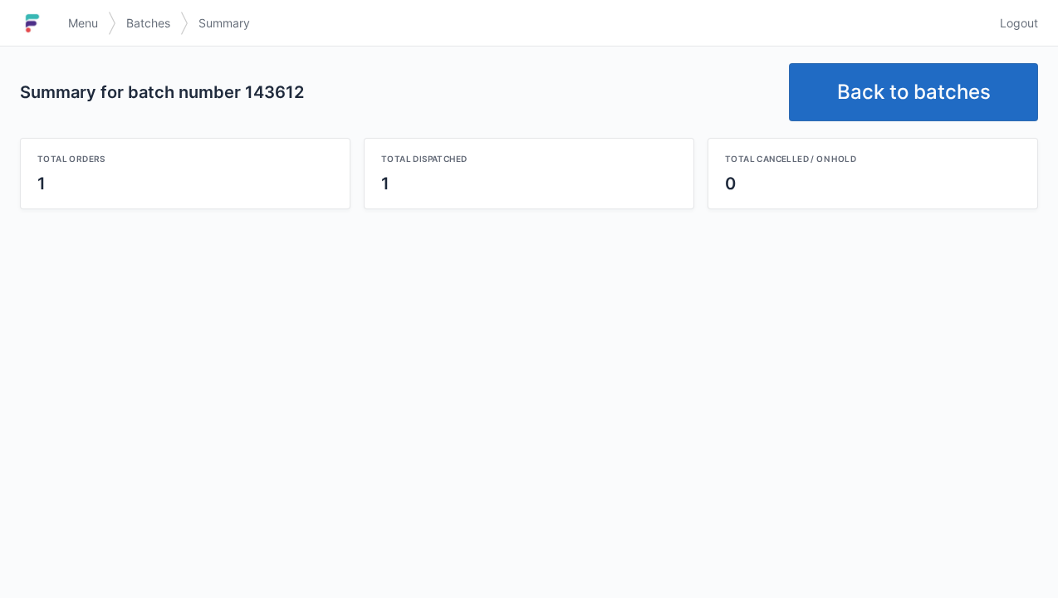
click at [946, 75] on link "Back to batches" at bounding box center [913, 92] width 249 height 58
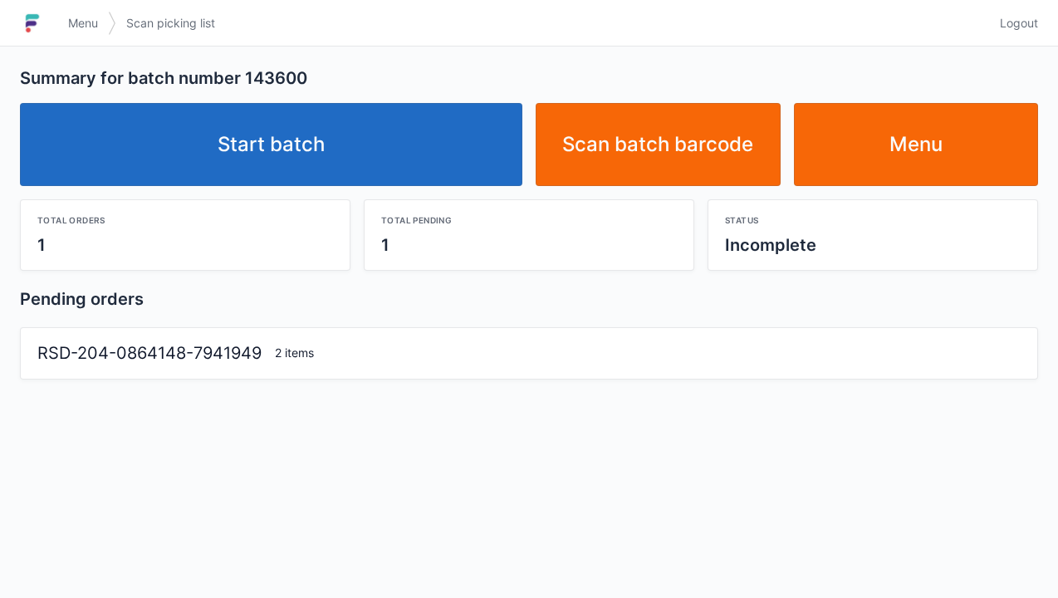
click at [263, 139] on link "Start batch" at bounding box center [271, 144] width 502 height 83
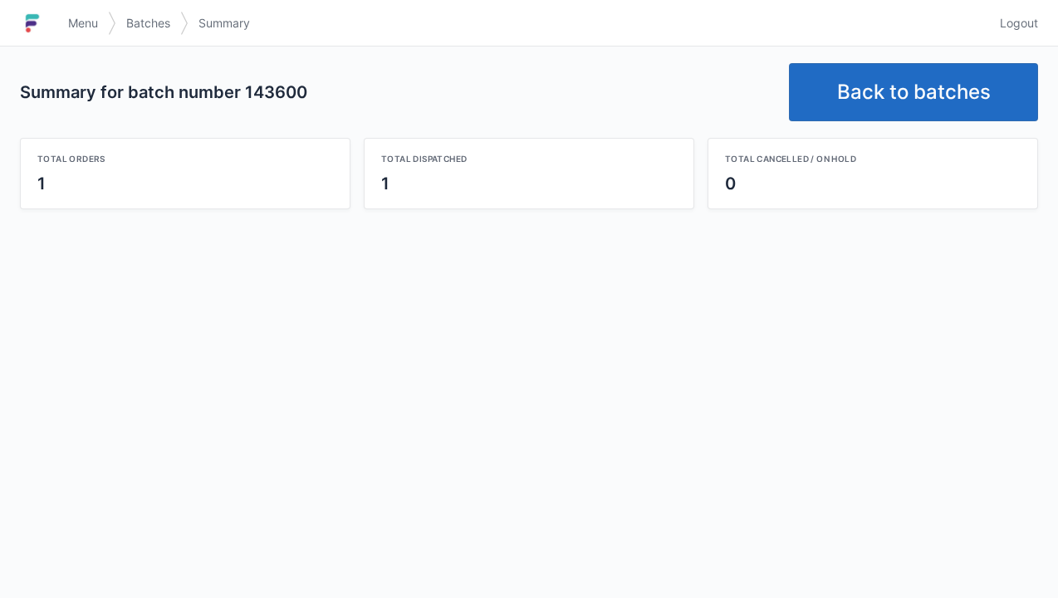
click at [897, 77] on link "Back to batches" at bounding box center [913, 92] width 249 height 58
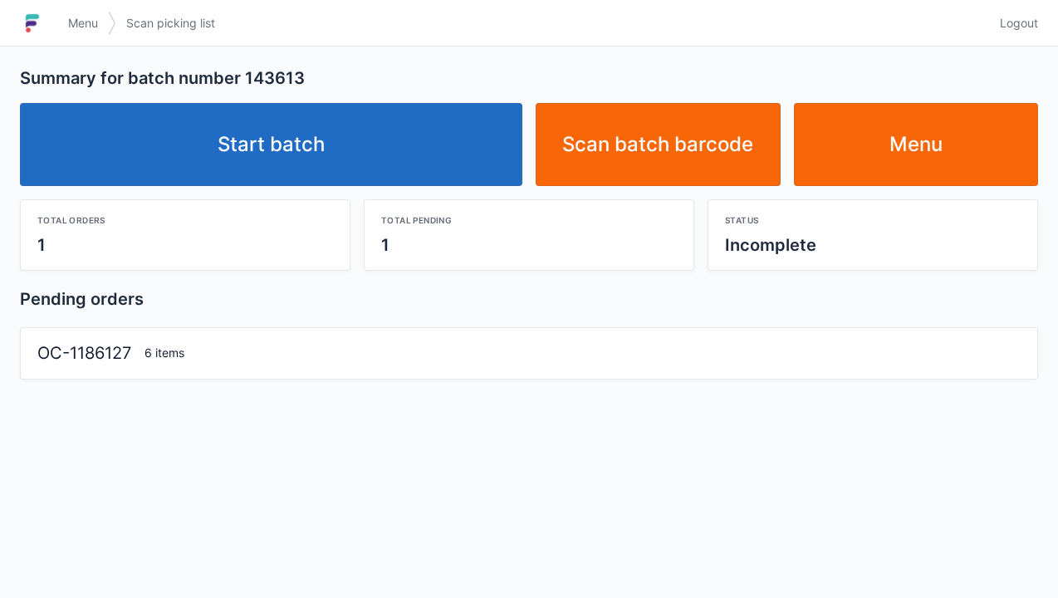
click at [342, 136] on link "Start batch" at bounding box center [271, 144] width 502 height 83
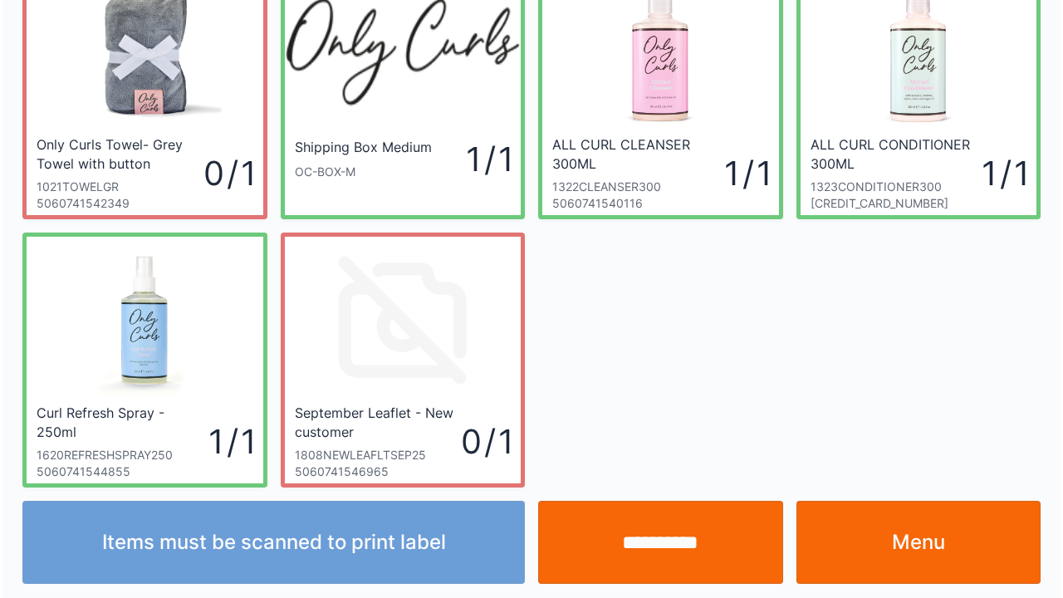
scroll to position [96, 0]
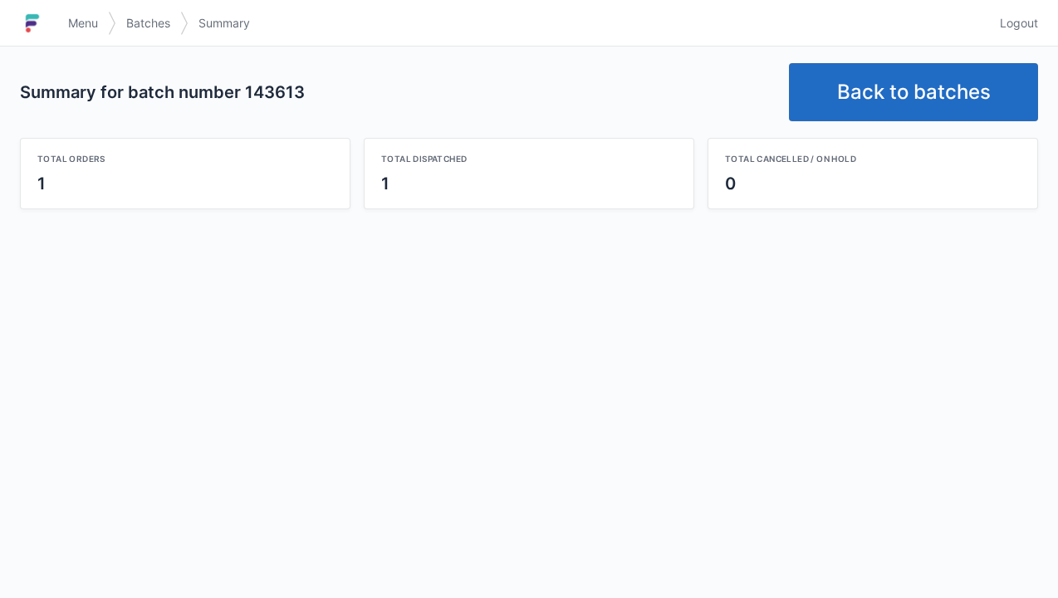
click at [918, 73] on link "Back to batches" at bounding box center [913, 92] width 249 height 58
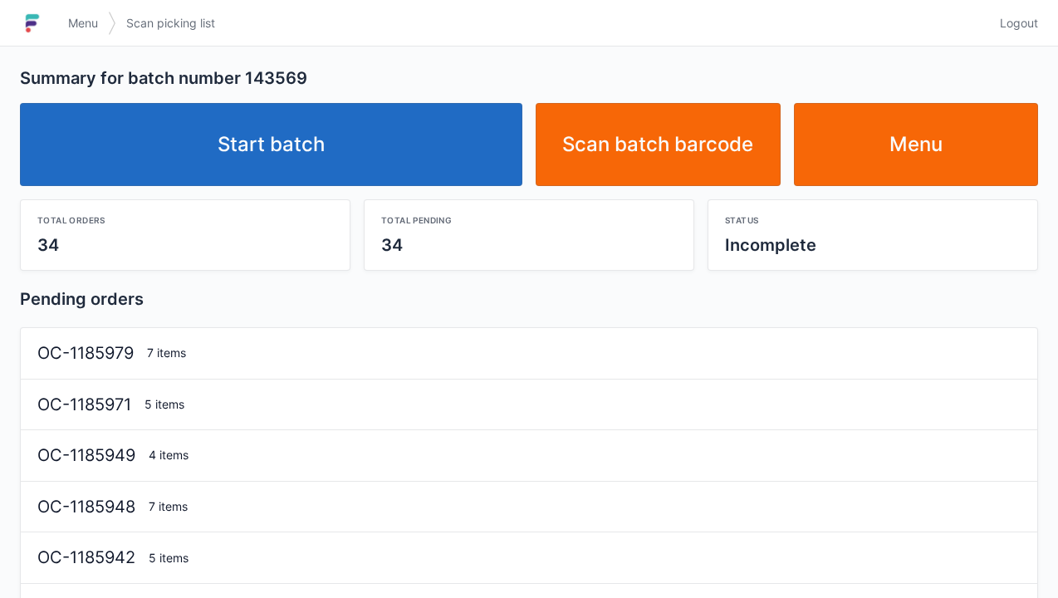
click at [387, 118] on link "Start batch" at bounding box center [271, 144] width 502 height 83
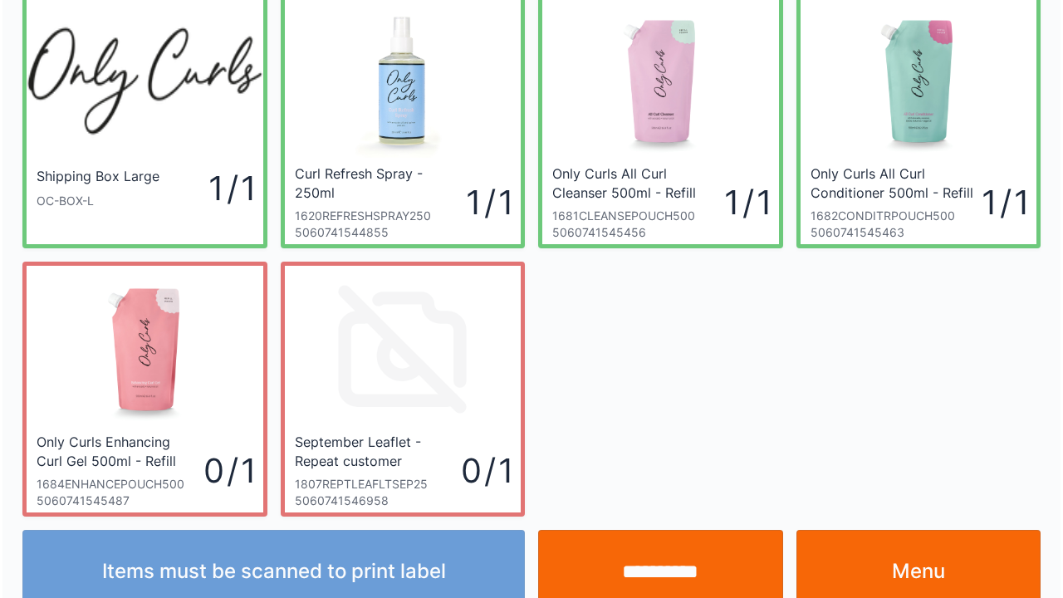
scroll to position [96, 0]
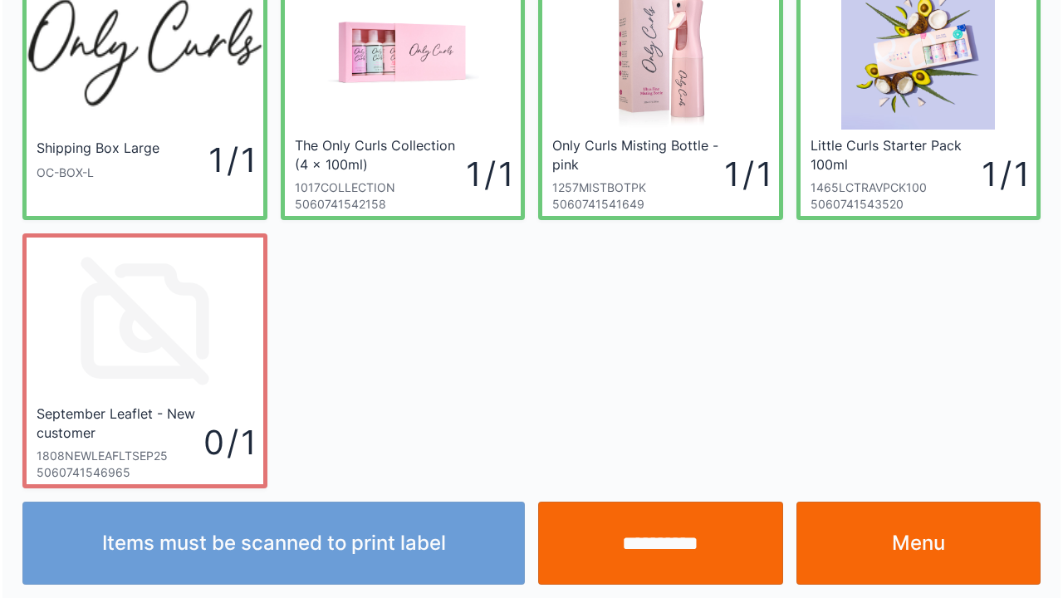
scroll to position [96, 0]
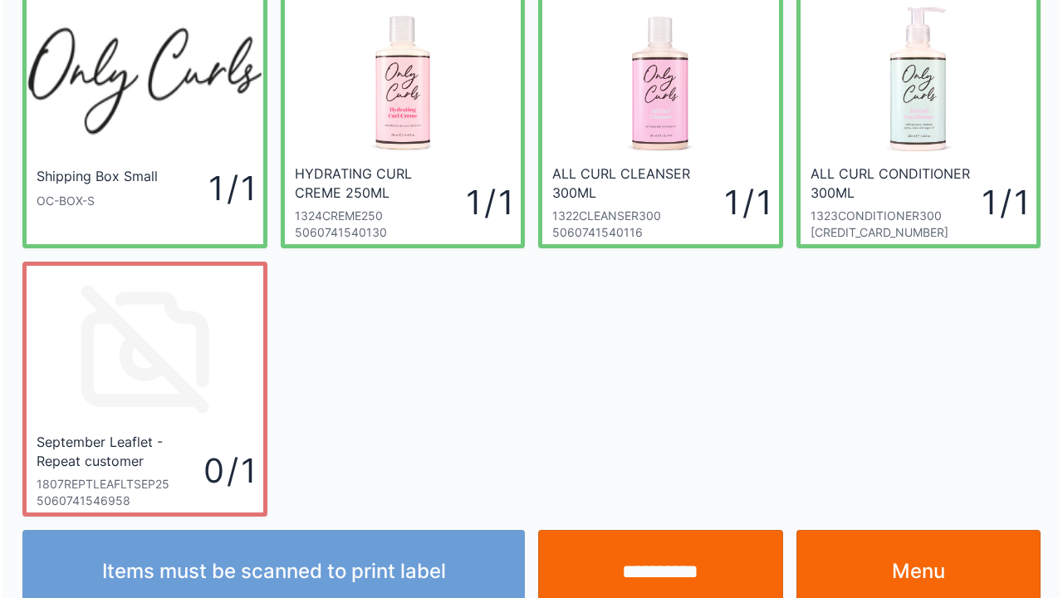
scroll to position [96, 0]
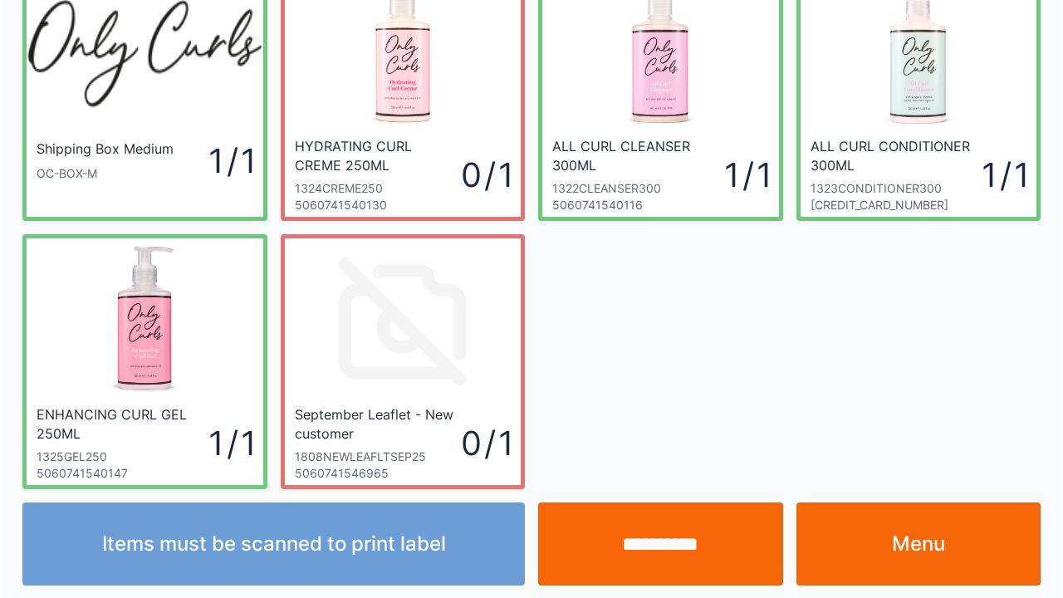
scroll to position [96, 0]
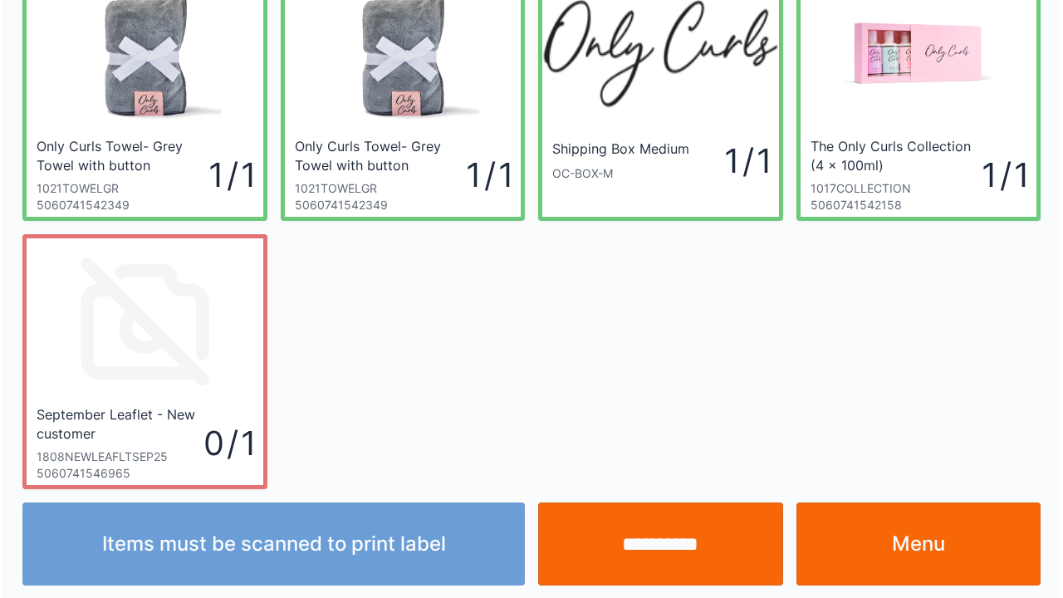
scroll to position [96, 0]
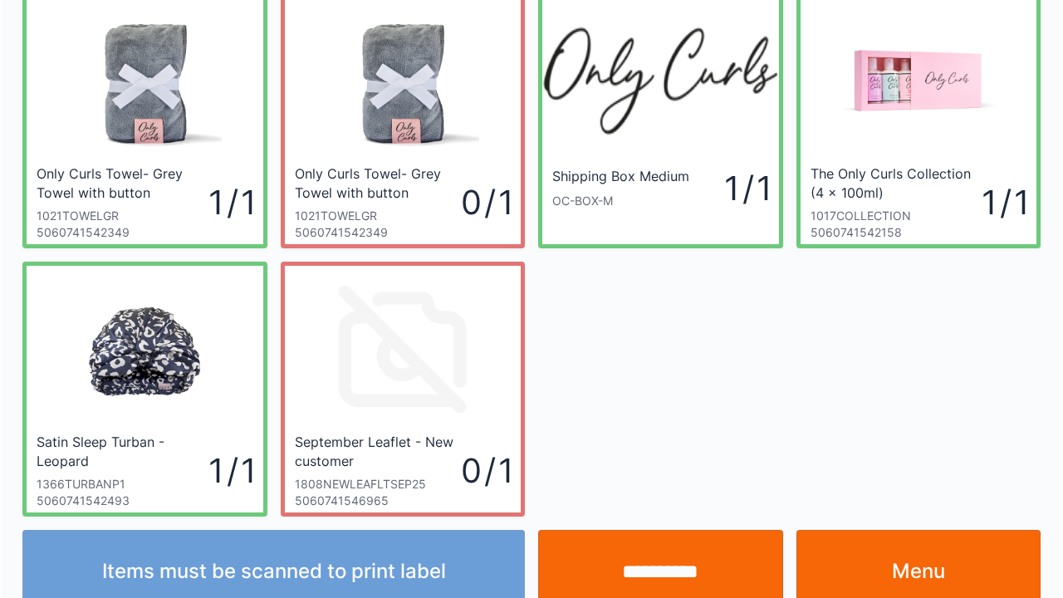
scroll to position [96, 0]
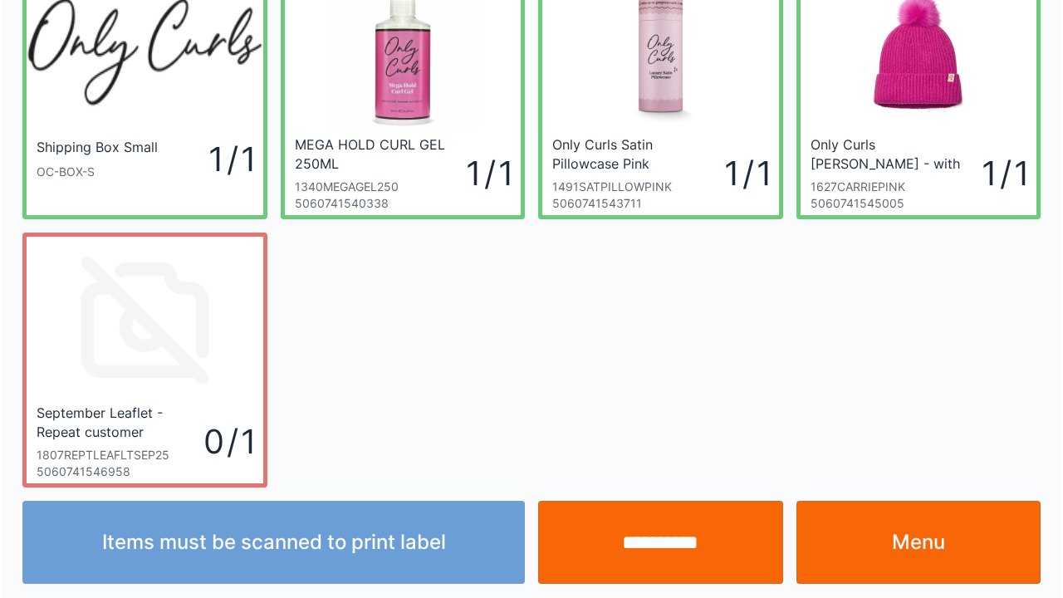
scroll to position [96, 0]
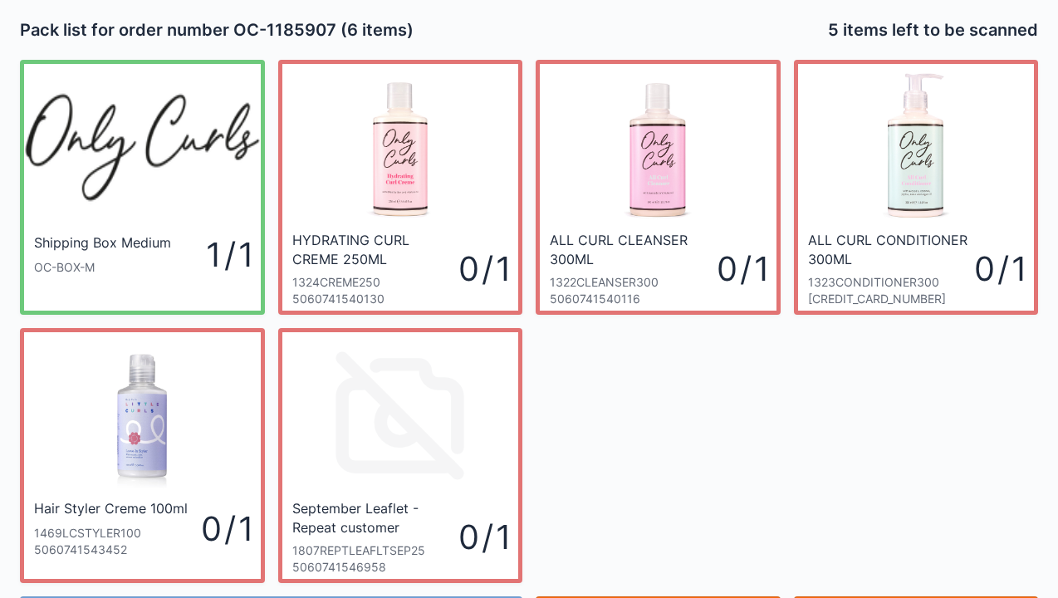
scroll to position [96, 0]
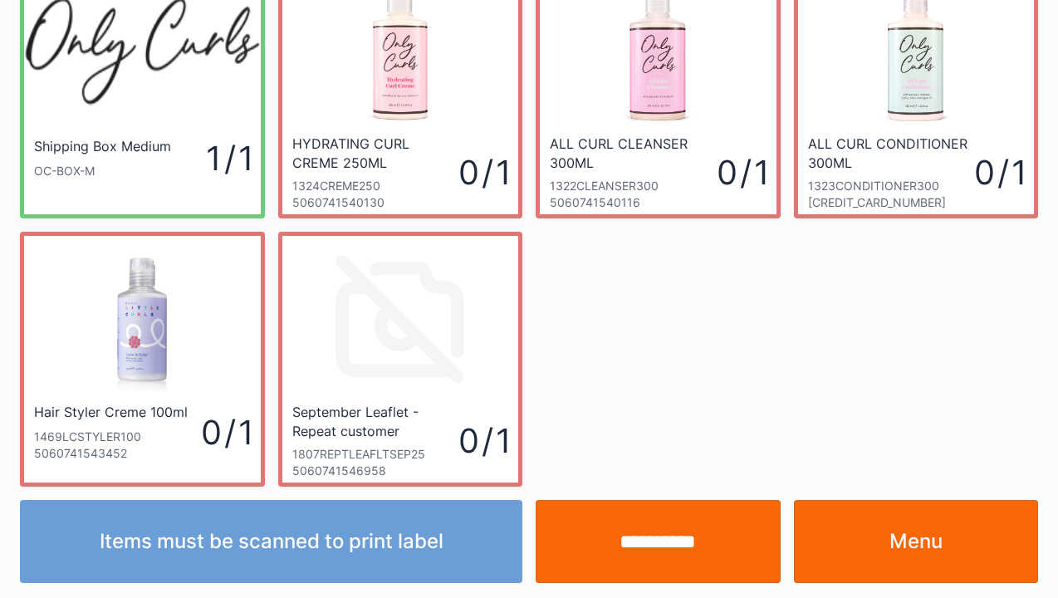
click at [892, 557] on link "Menu" at bounding box center [916, 541] width 245 height 83
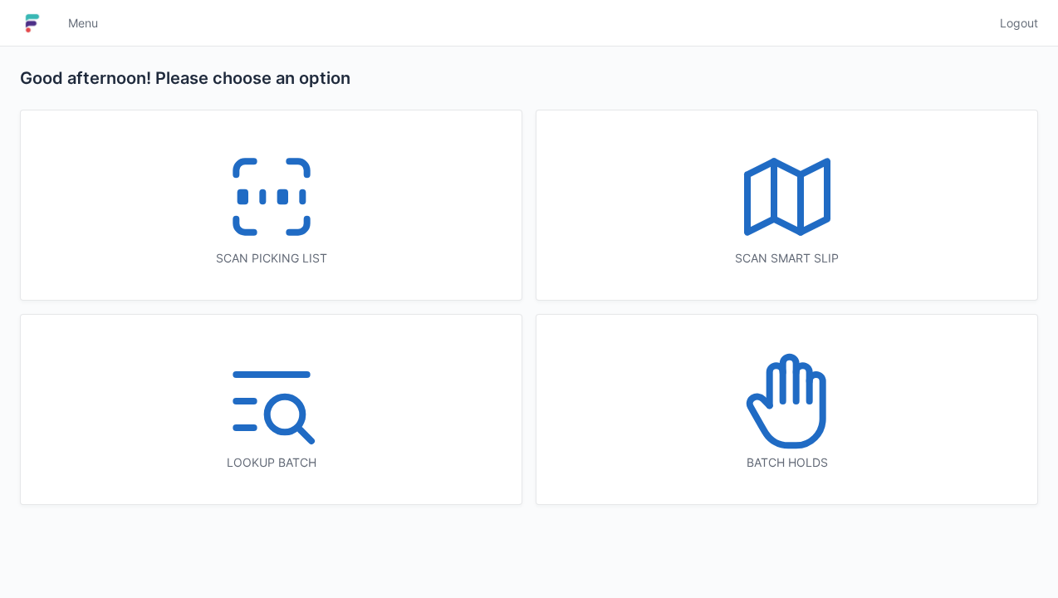
click at [322, 205] on icon at bounding box center [271, 197] width 106 height 106
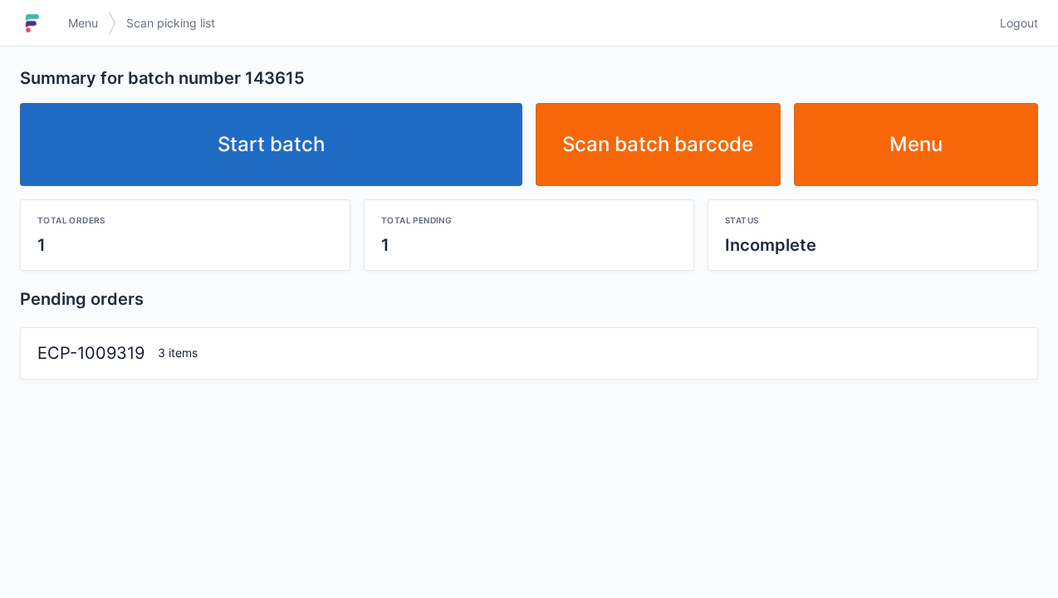
click at [286, 126] on link "Start batch" at bounding box center [271, 144] width 502 height 83
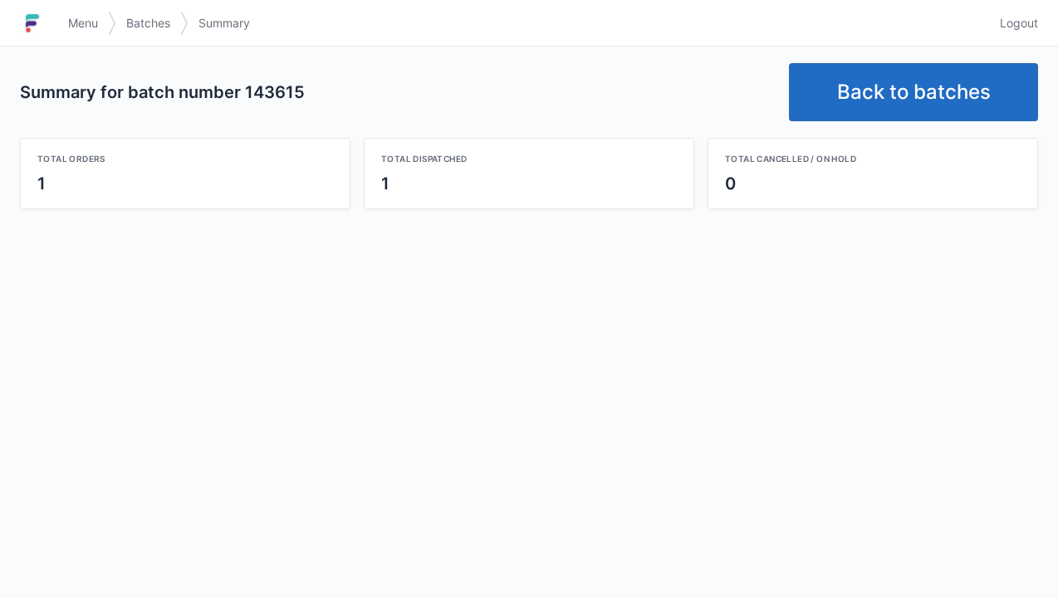
click at [907, 100] on link "Back to batches" at bounding box center [913, 92] width 249 height 58
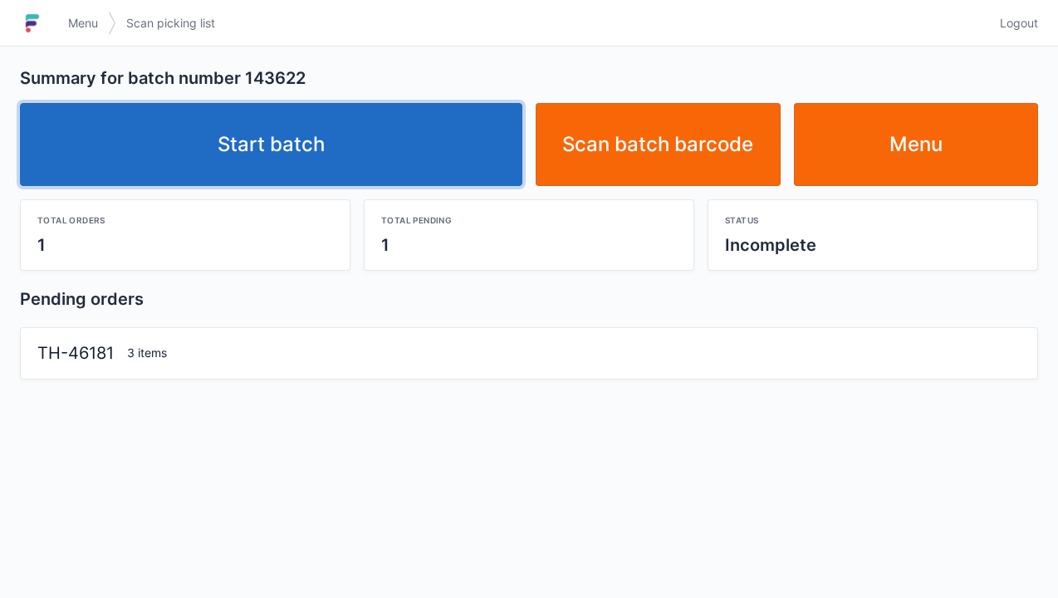
click at [252, 120] on link "Start batch" at bounding box center [271, 144] width 502 height 83
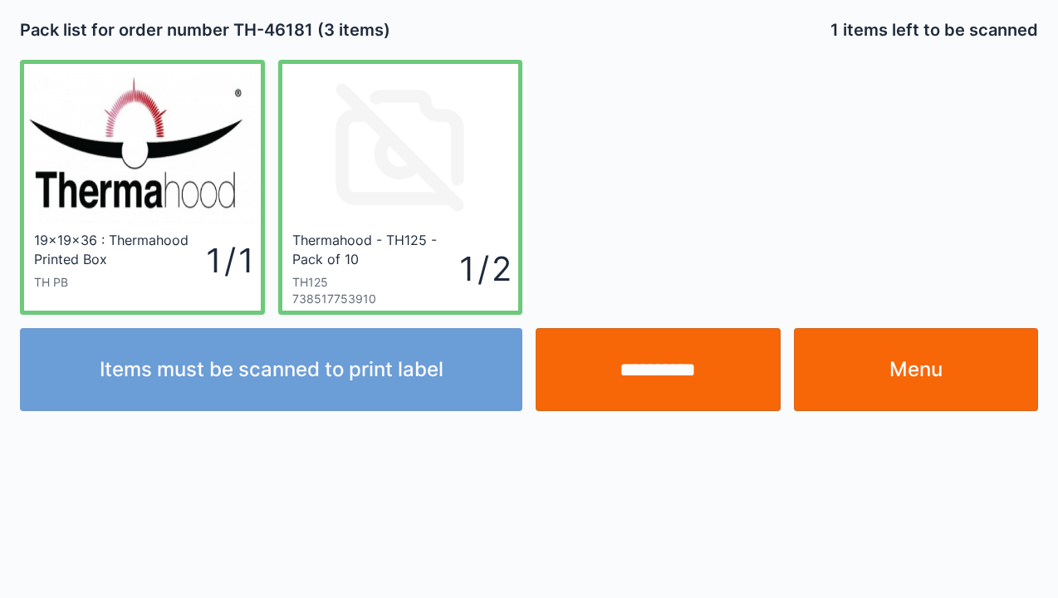
click at [902, 362] on link "Menu" at bounding box center [916, 369] width 245 height 83
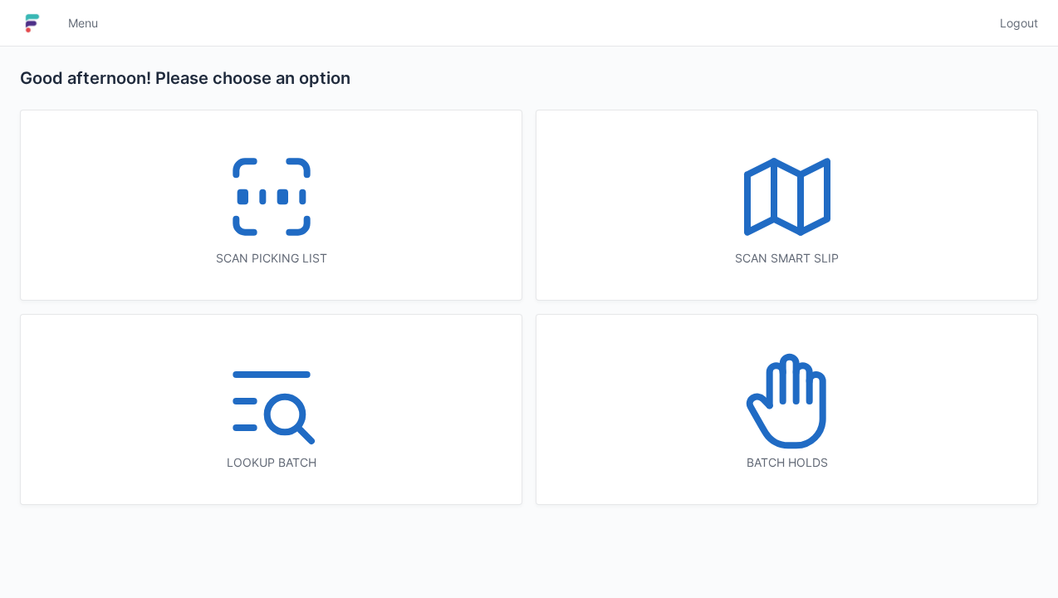
click at [261, 181] on icon at bounding box center [271, 197] width 106 height 106
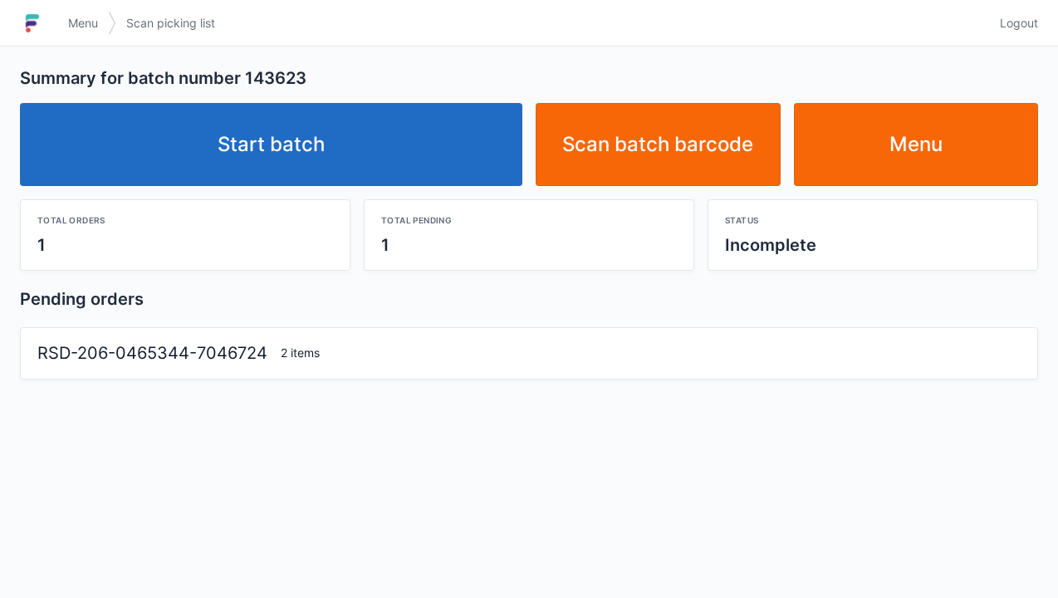
click at [320, 124] on link "Start batch" at bounding box center [271, 144] width 502 height 83
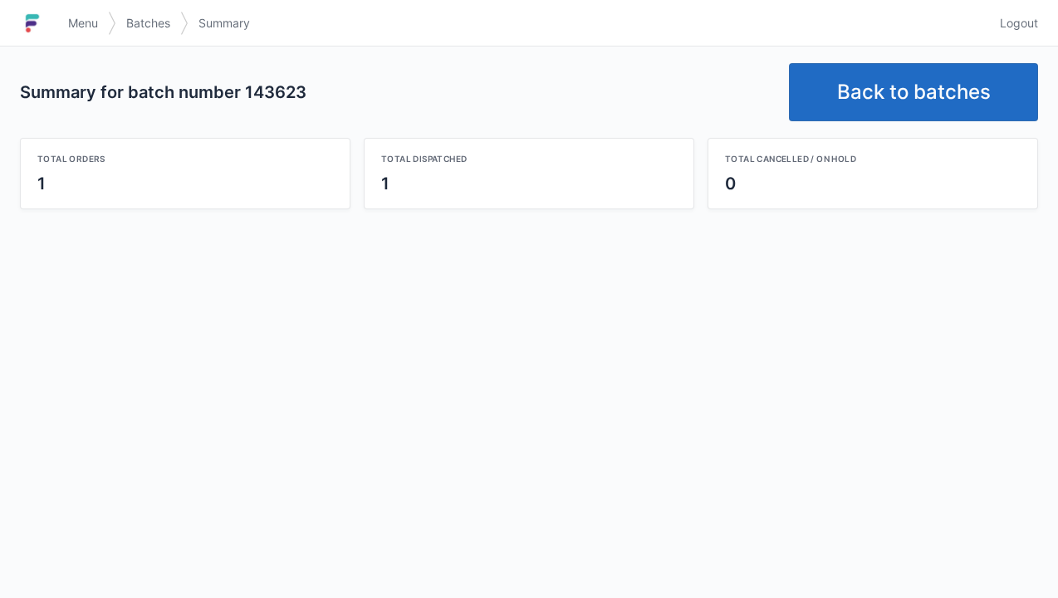
click at [937, 69] on link "Back to batches" at bounding box center [913, 92] width 249 height 58
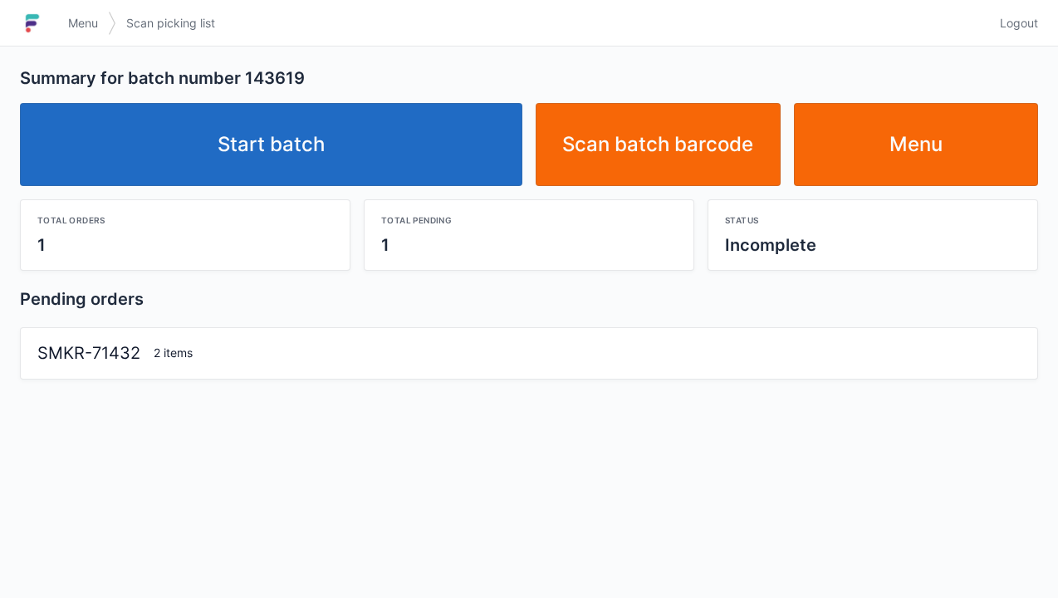
click at [383, 139] on link "Start batch" at bounding box center [271, 144] width 502 height 83
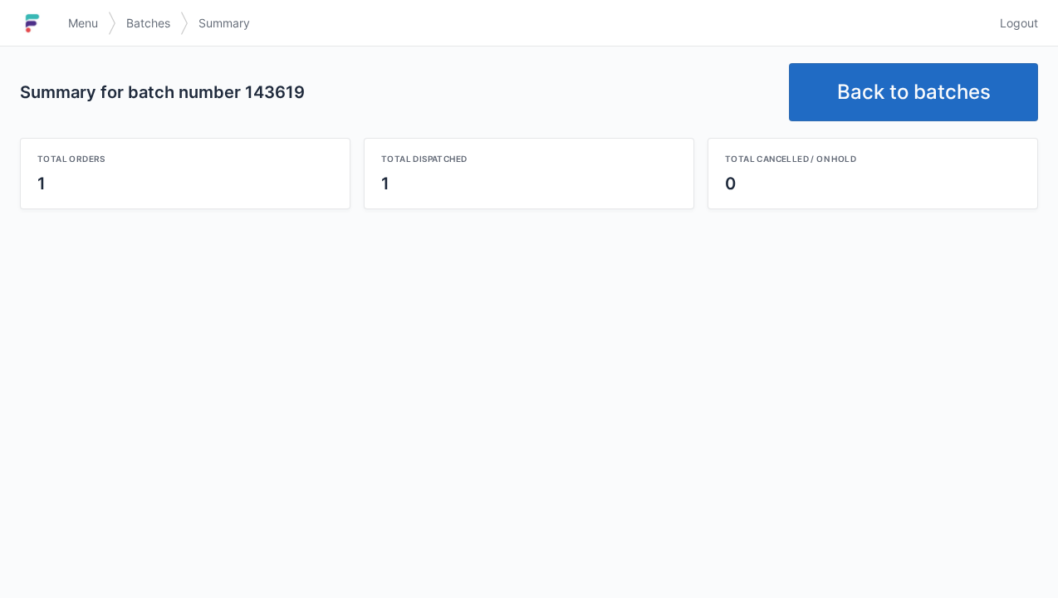
click at [953, 85] on link "Back to batches" at bounding box center [913, 92] width 249 height 58
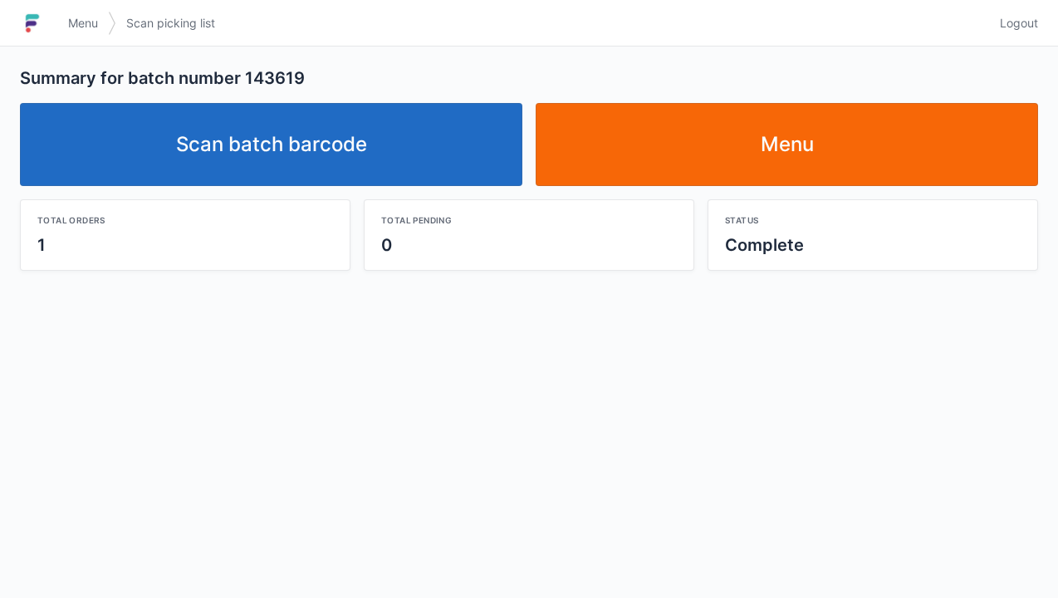
click at [327, 122] on link "Scan batch barcode" at bounding box center [271, 144] width 502 height 83
click at [360, 120] on link "Scan batch barcode" at bounding box center [271, 144] width 502 height 83
click at [310, 114] on link "Scan batch barcode" at bounding box center [271, 144] width 502 height 83
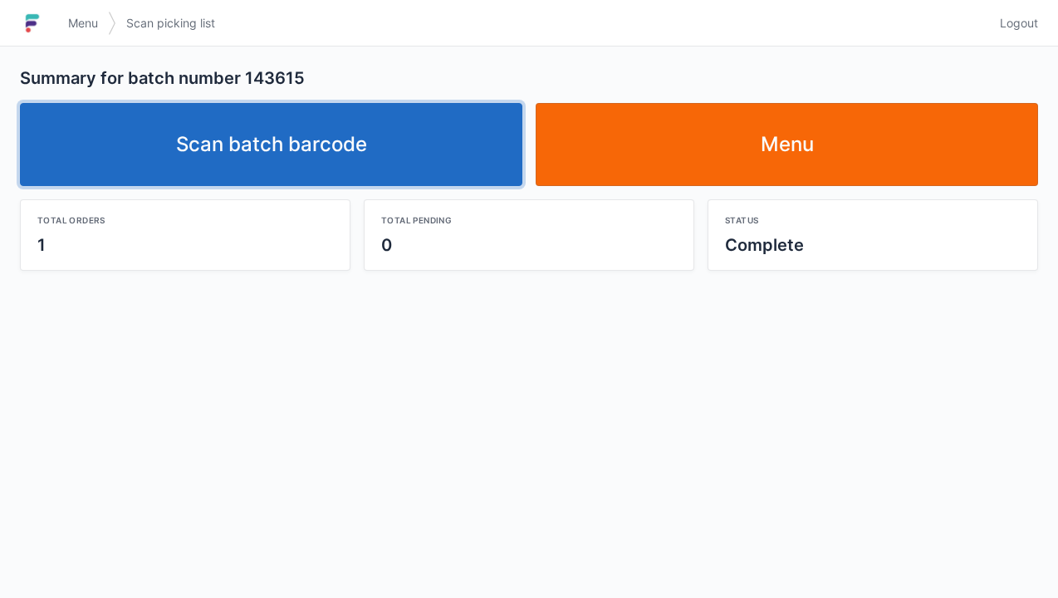
click at [374, 136] on link "Scan batch barcode" at bounding box center [271, 144] width 502 height 83
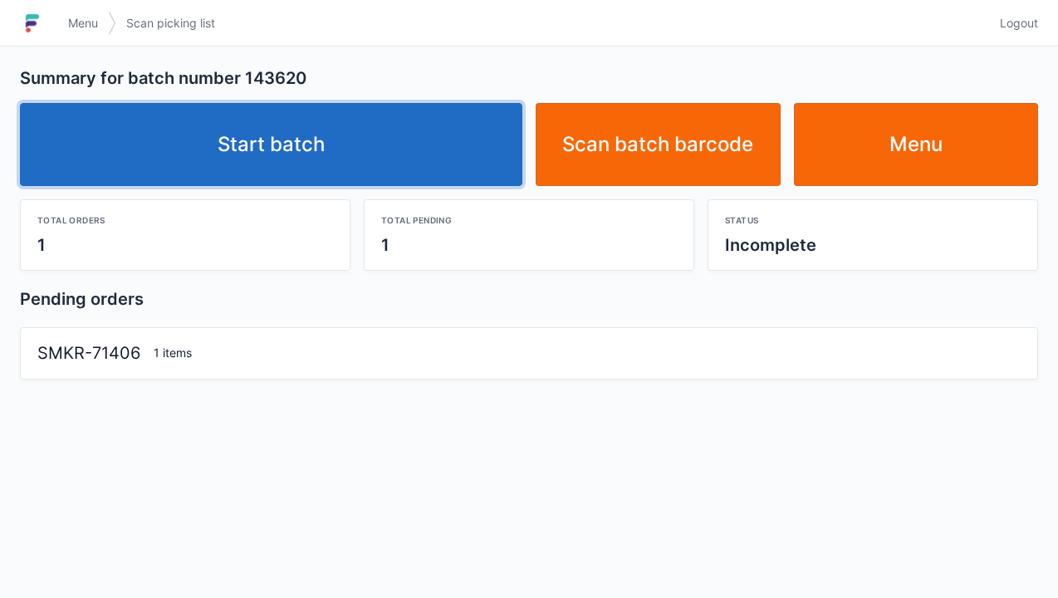
click at [337, 121] on link "Start batch" at bounding box center [271, 144] width 502 height 83
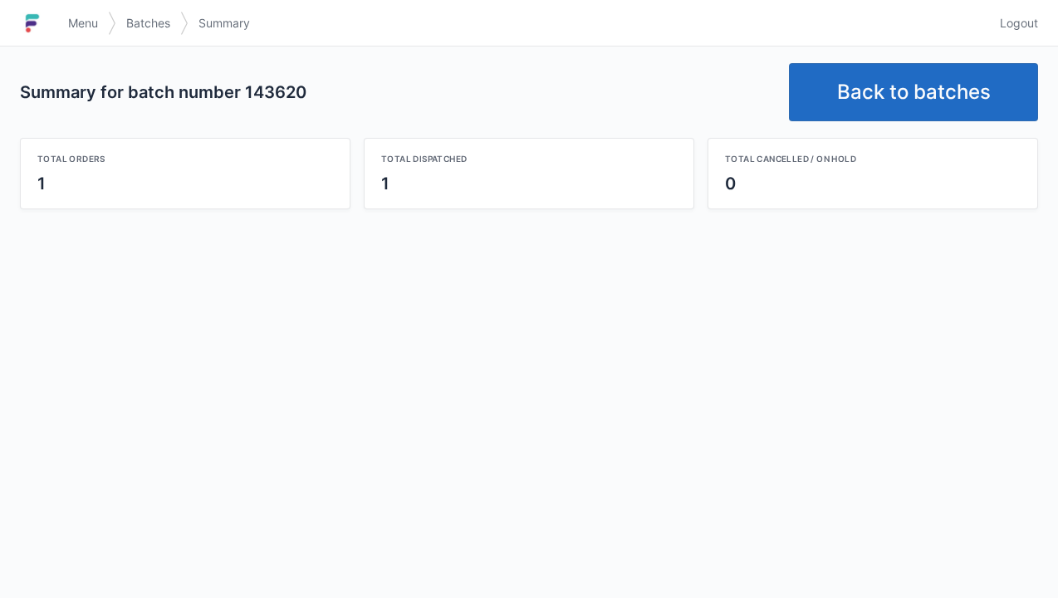
click at [961, 81] on link "Back to batches" at bounding box center [913, 92] width 249 height 58
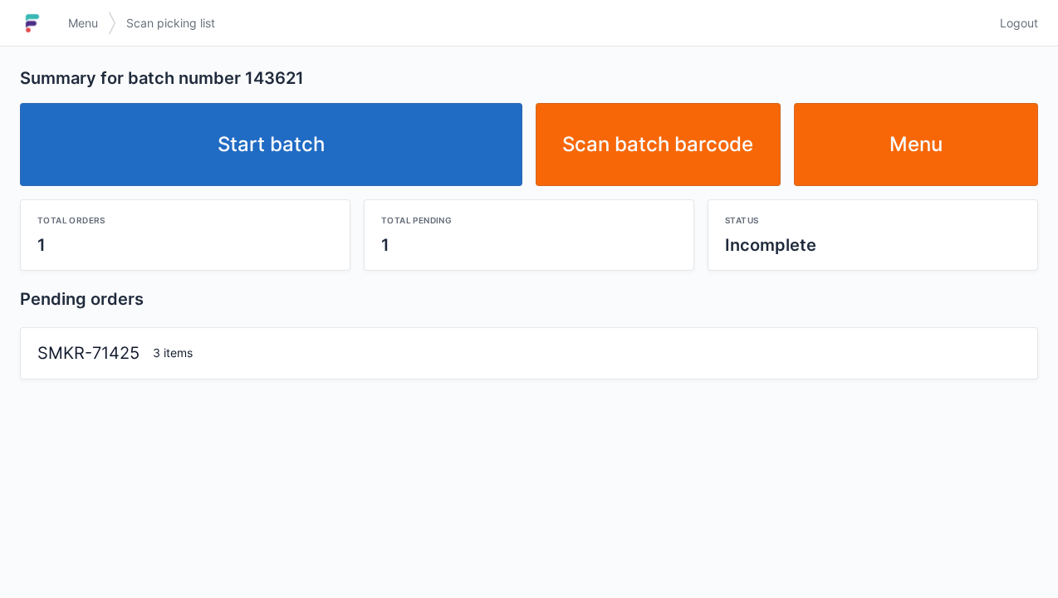
click at [358, 139] on link "Start batch" at bounding box center [271, 144] width 502 height 83
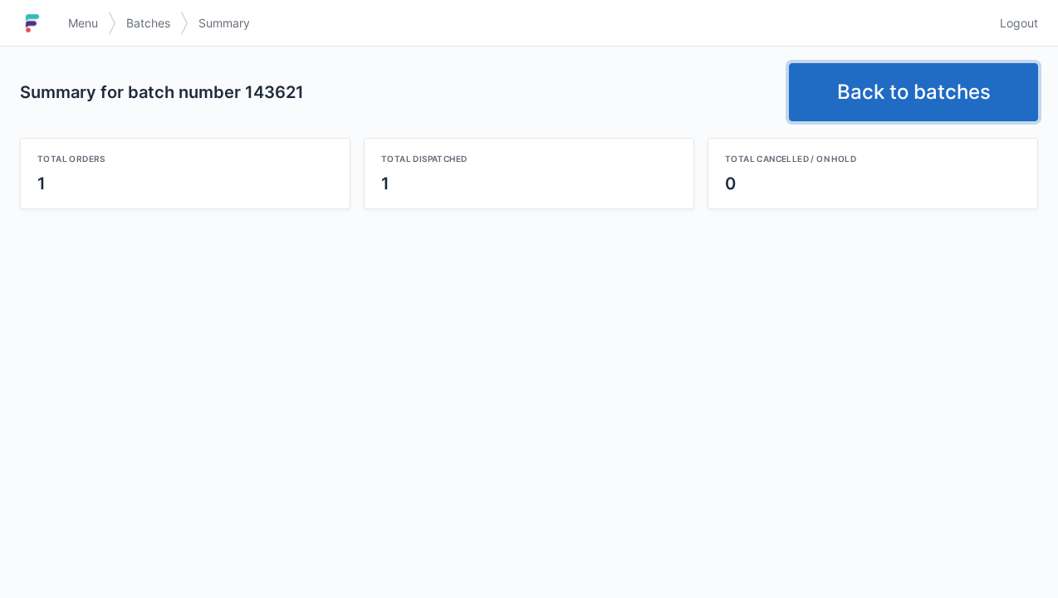
click at [933, 77] on link "Back to batches" at bounding box center [913, 92] width 249 height 58
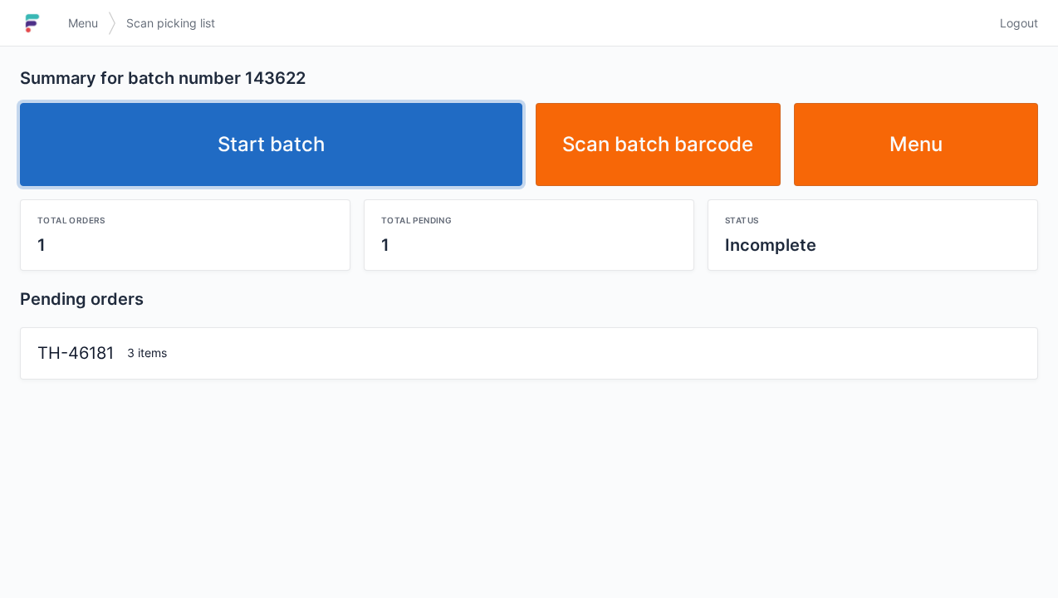
click at [250, 134] on link "Start batch" at bounding box center [271, 144] width 502 height 83
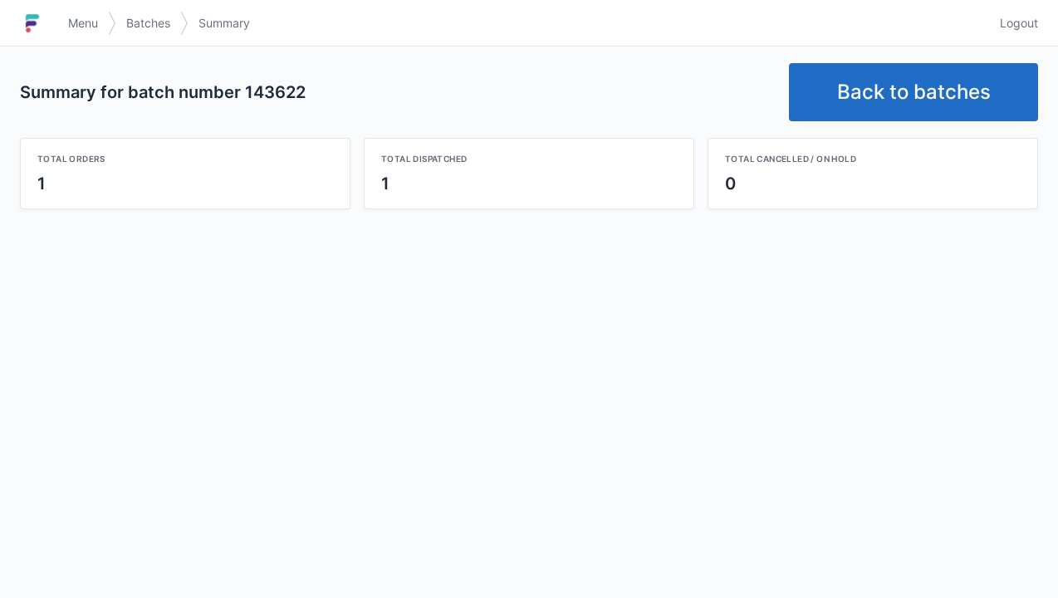
click at [1024, 9] on link "Logout" at bounding box center [1014, 23] width 48 height 30
